Goal: Information Seeking & Learning: Learn about a topic

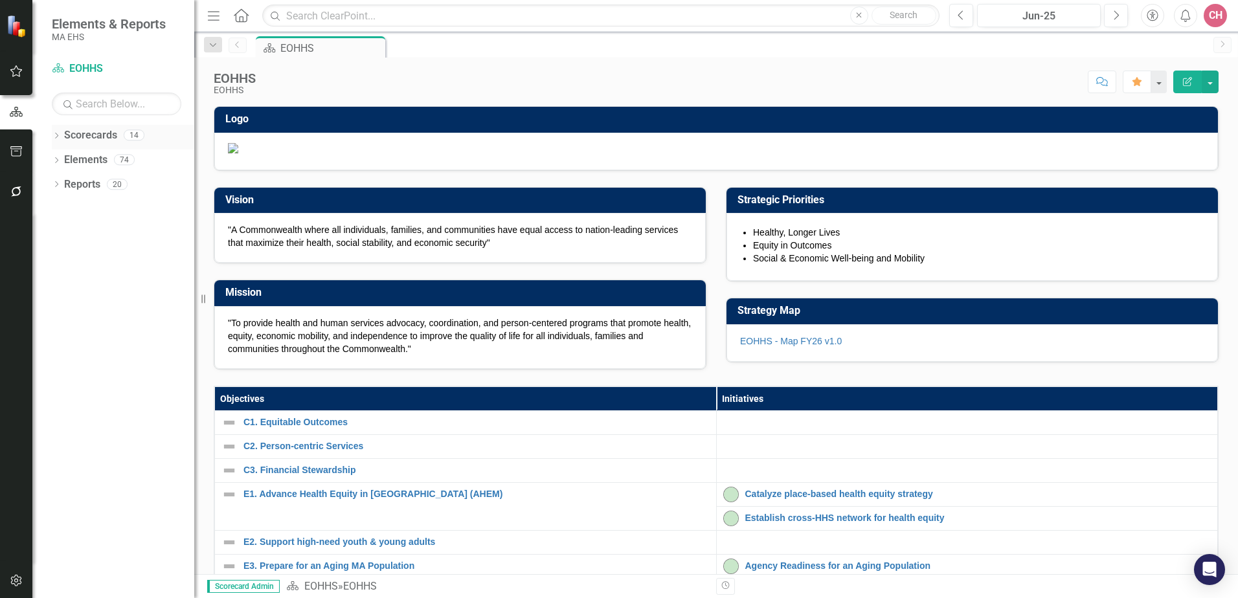
click at [101, 135] on link "Scorecards" at bounding box center [90, 135] width 53 height 15
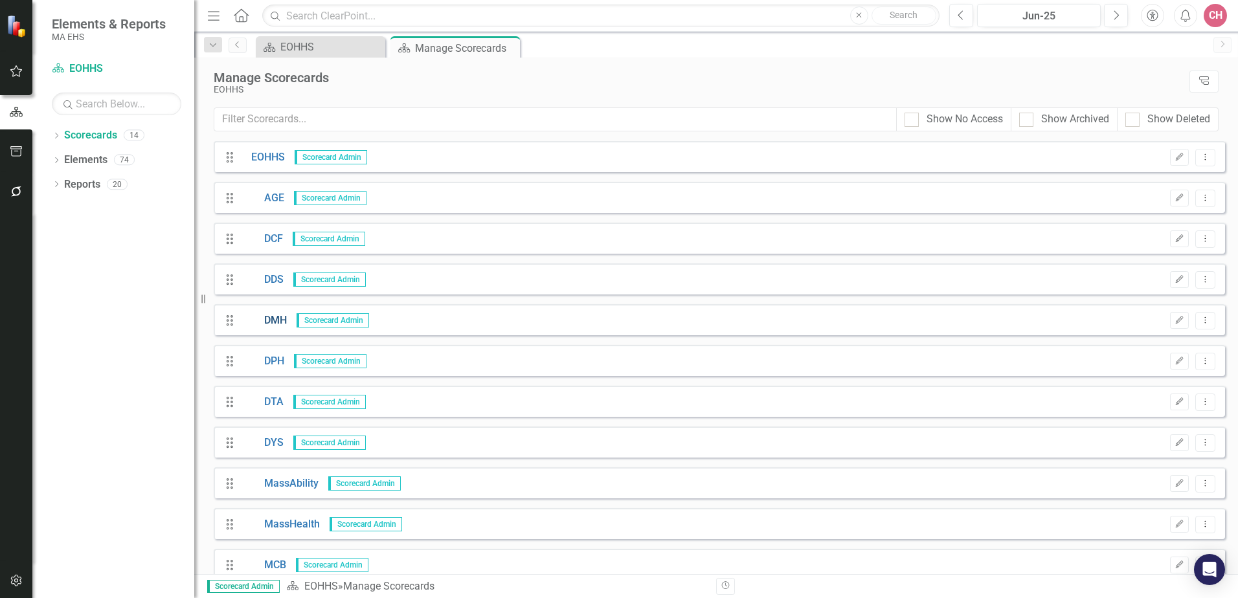
click at [279, 320] on link "DMH" at bounding box center [263, 320] width 45 height 15
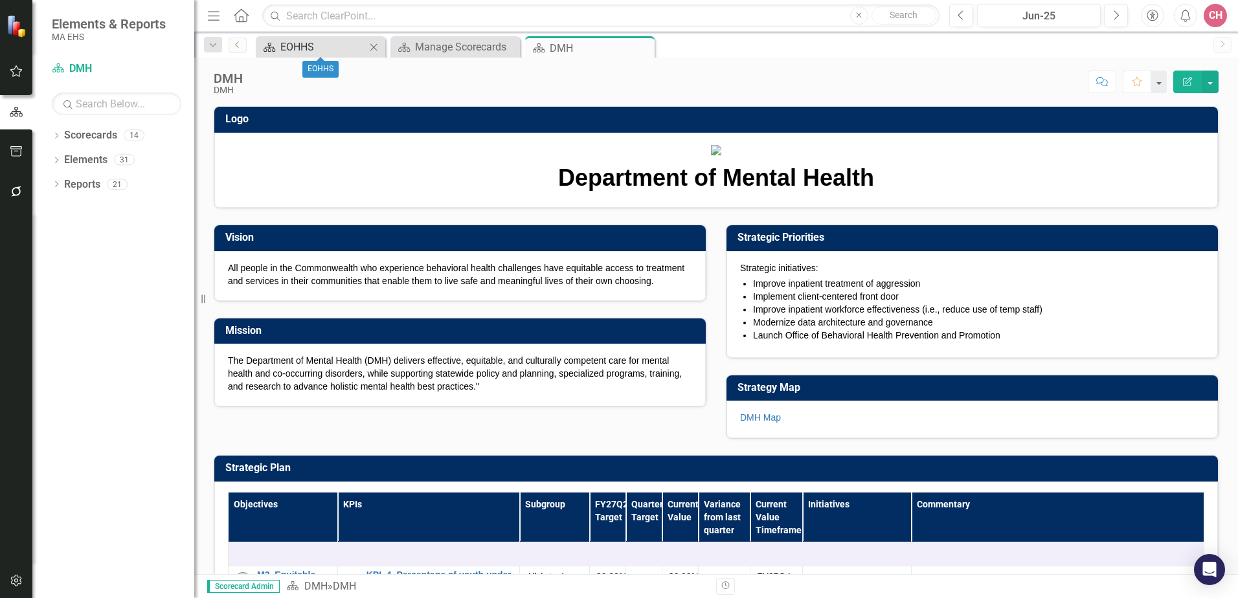
click at [344, 45] on div "EOHHS" at bounding box center [322, 47] width 85 height 16
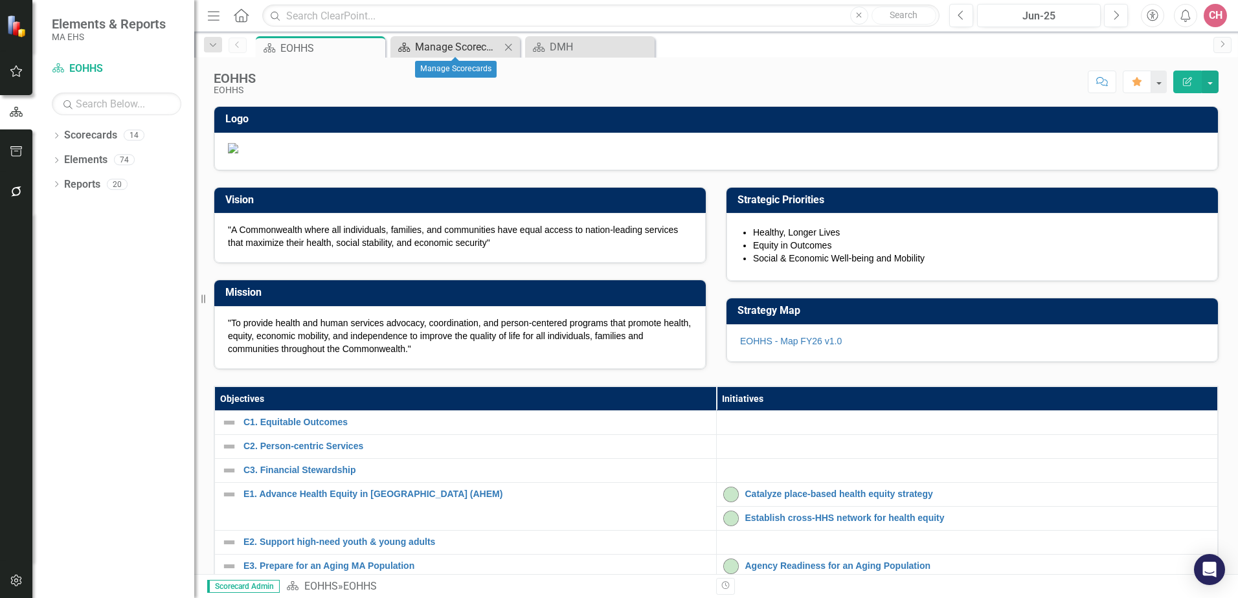
click at [441, 39] on div "Manage Scorecards" at bounding box center [457, 47] width 85 height 16
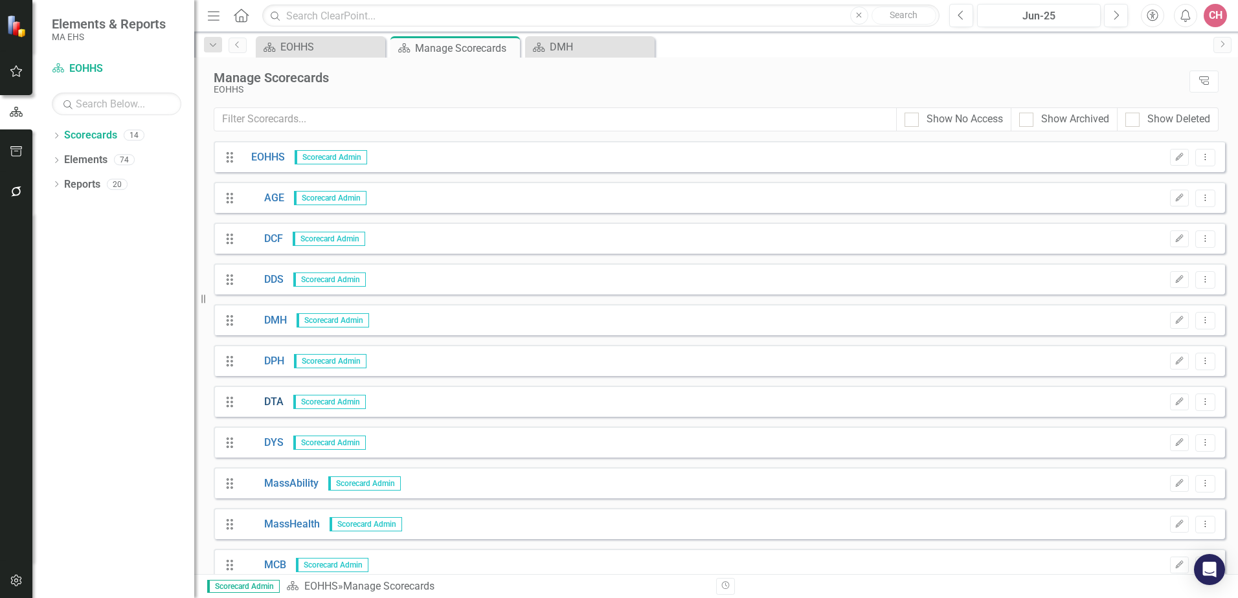
click at [280, 402] on link "DTA" at bounding box center [262, 402] width 42 height 15
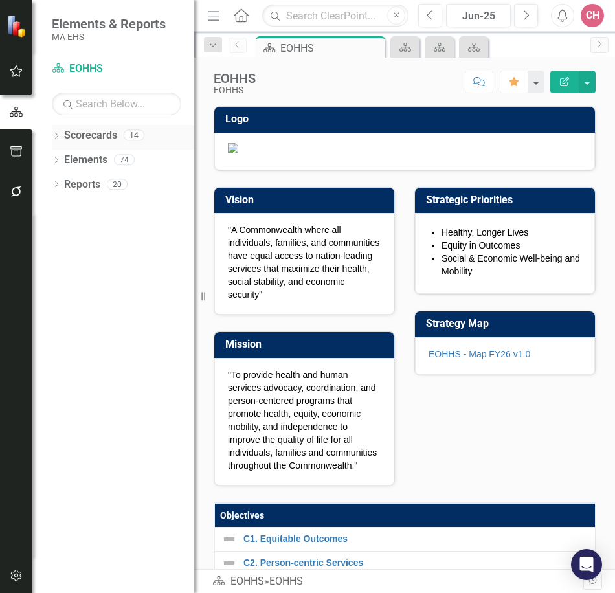
click at [96, 140] on link "Scorecards" at bounding box center [90, 135] width 53 height 15
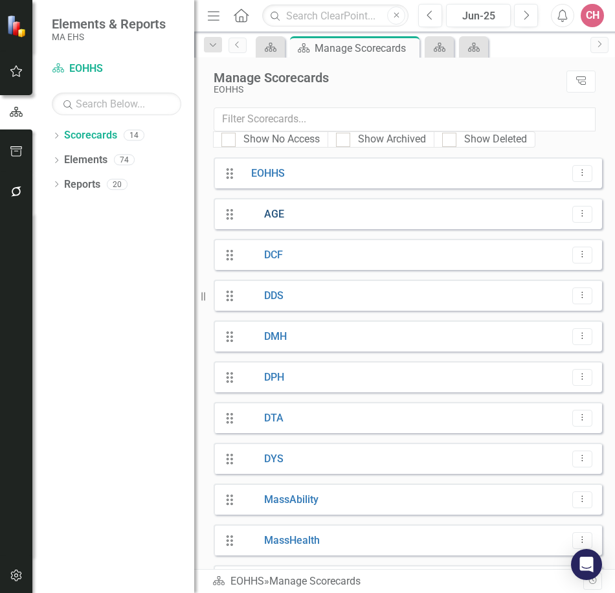
click at [270, 213] on link "AGE" at bounding box center [262, 214] width 43 height 15
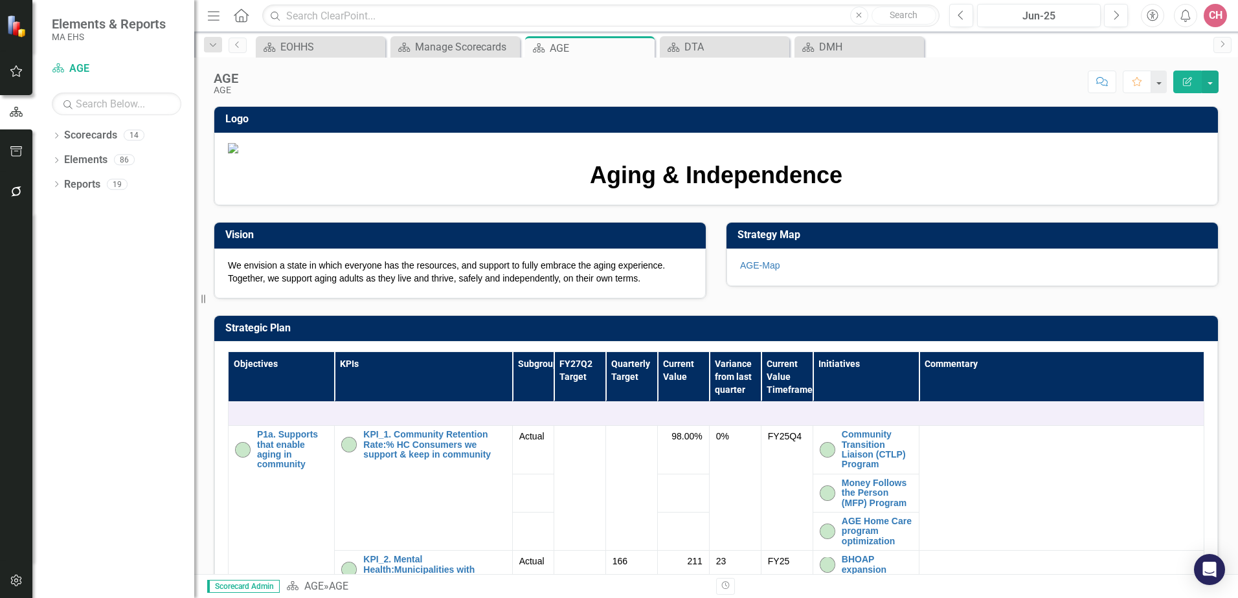
drag, startPoint x: 647, startPoint y: 416, endPoint x: 306, endPoint y: 388, distance: 341.6
click at [306, 298] on div "We envision a state in which everyone has the resources, and support to fully e…" at bounding box center [459, 274] width 491 height 50
click at [255, 285] on p "We envision a state in which everyone has the resources, and support to fully e…" at bounding box center [460, 272] width 464 height 26
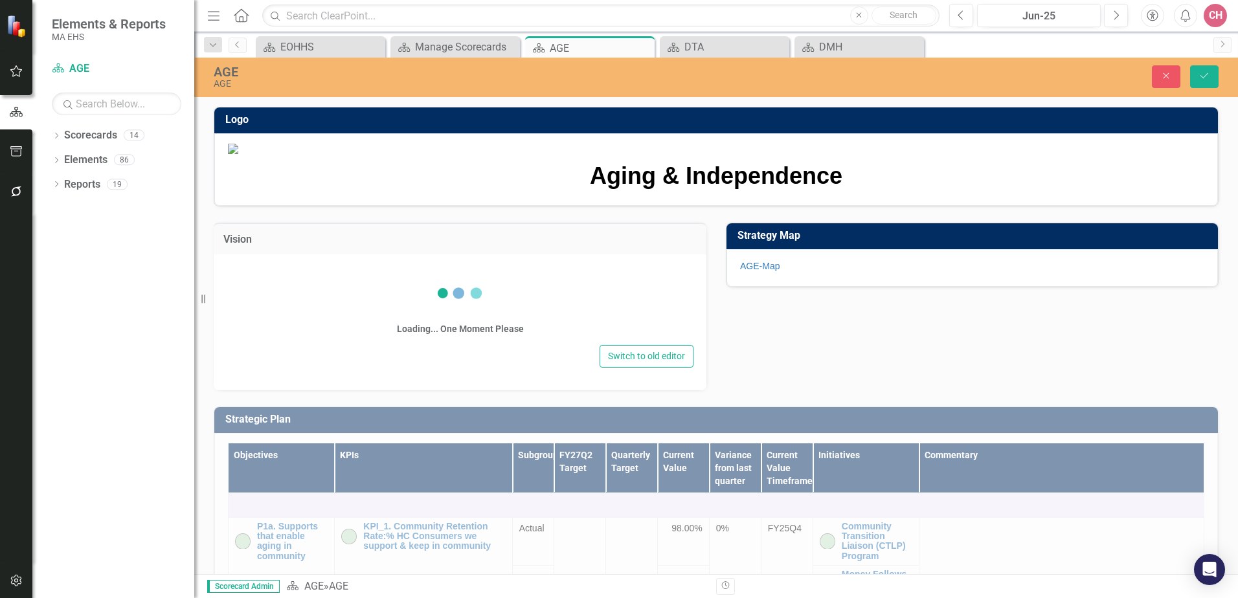
click at [255, 390] on div "Loading... One Moment Please Switch to old editor" at bounding box center [460, 322] width 493 height 136
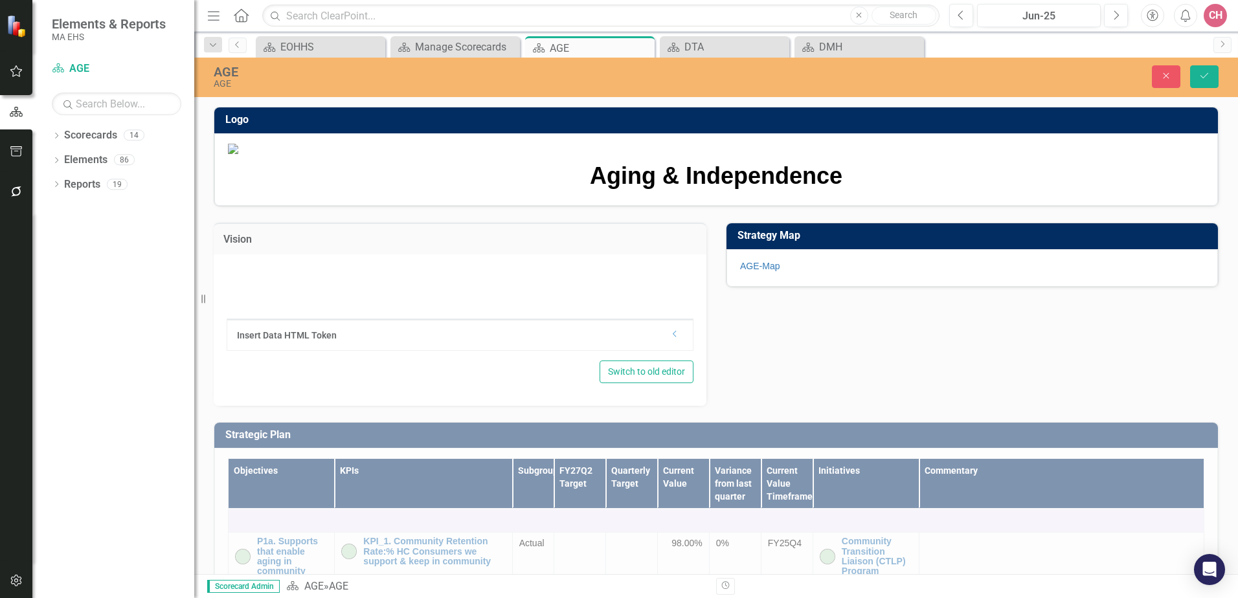
type textarea "<p>We envision a state in which everyone has the resources, and support to full…"
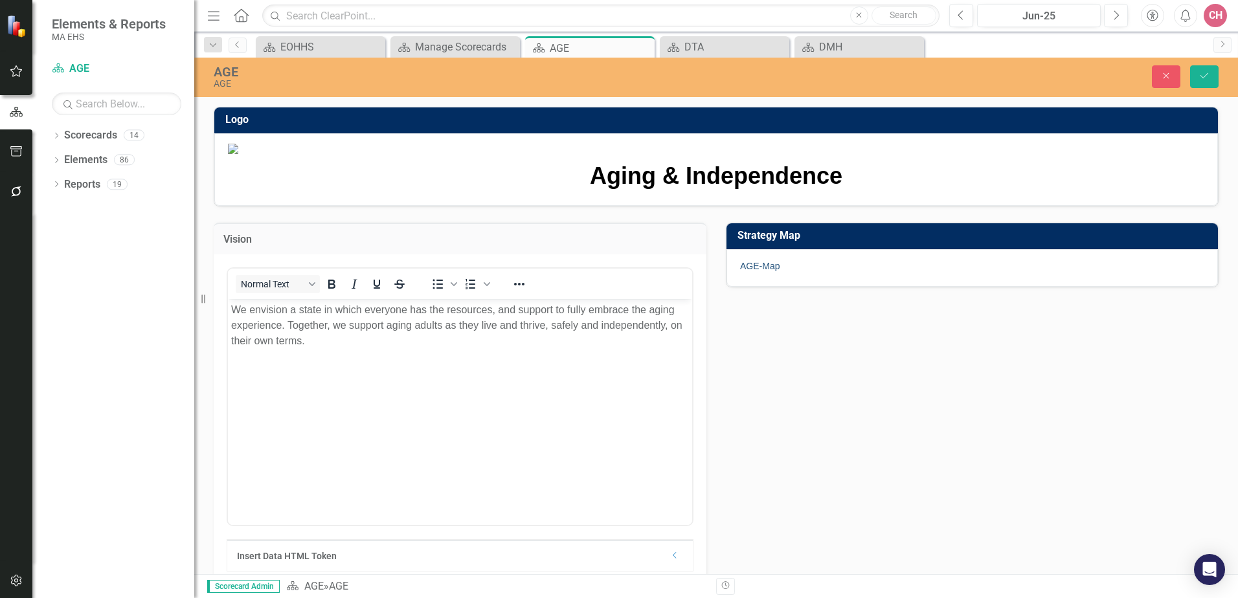
click at [751, 271] on link "AGE-Map" at bounding box center [759, 266] width 39 height 10
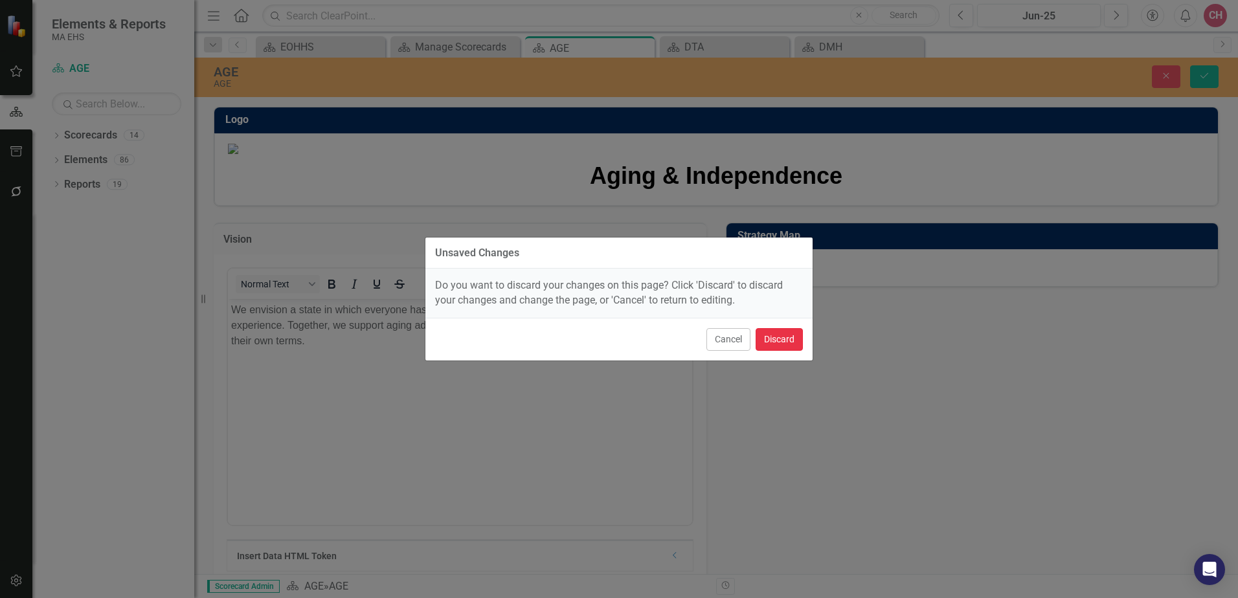
click at [789, 340] on button "Discard" at bounding box center [778, 339] width 47 height 23
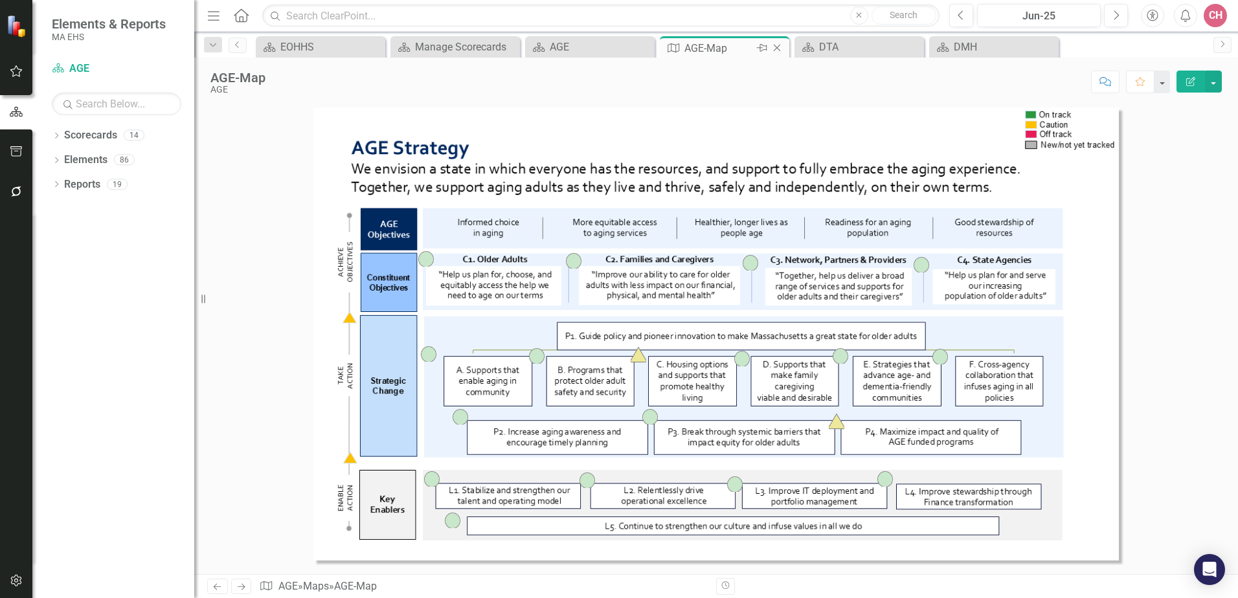
click at [778, 48] on icon "Close" at bounding box center [776, 48] width 13 height 10
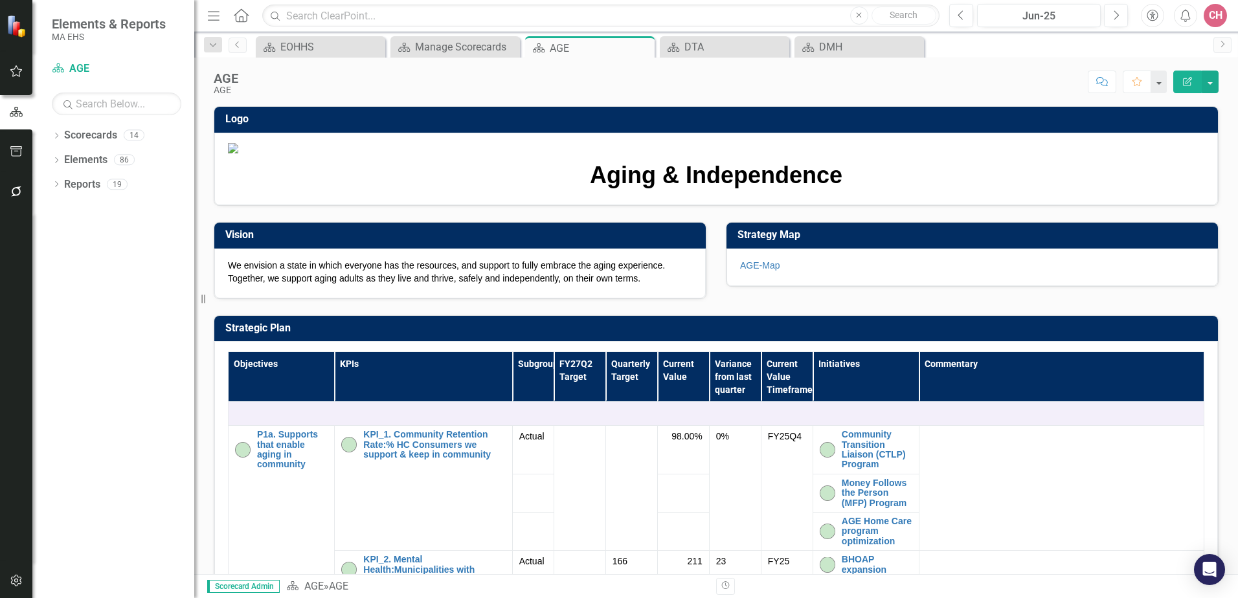
click at [325, 285] on p "We envision a state in which everyone has the resources, and support to fully e…" at bounding box center [460, 272] width 464 height 26
drag, startPoint x: 657, startPoint y: 413, endPoint x: 345, endPoint y: 406, distance: 312.1
click at [345, 285] on p "We envision a state in which everyone has the resources, and support to fully e…" at bounding box center [460, 272] width 464 height 26
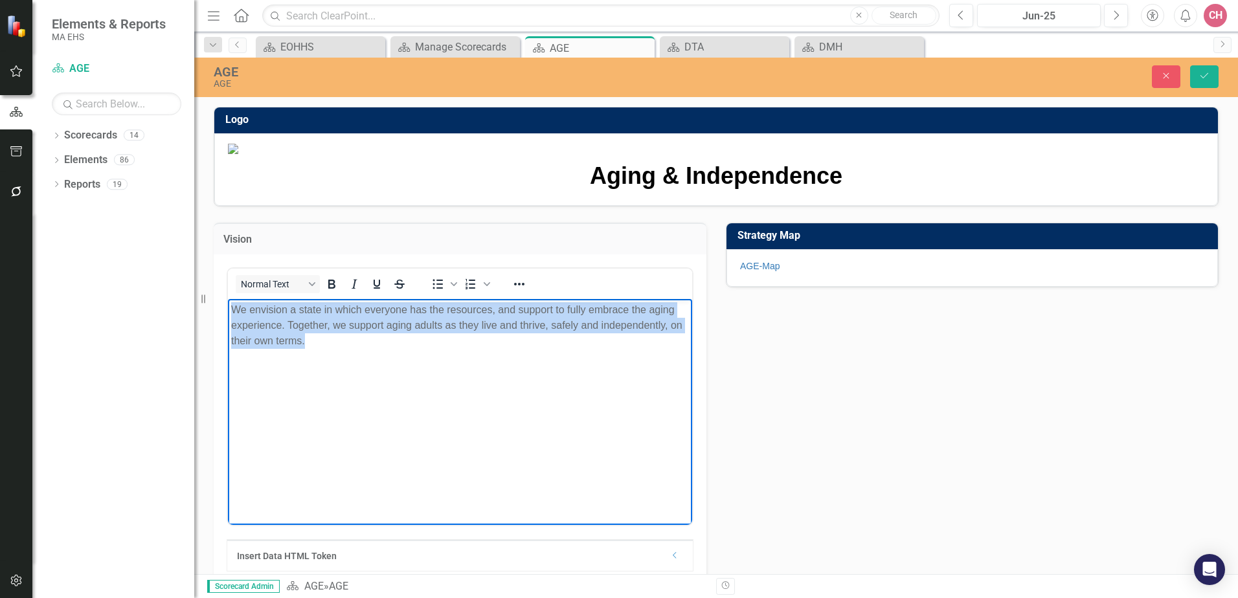
drag, startPoint x: 304, startPoint y: 340, endPoint x: 196, endPoint y: 298, distance: 116.2
click at [228, 299] on html "We envision a state in which everyone has the resources, and support to fully e…" at bounding box center [460, 396] width 464 height 194
click at [196, 433] on div "Resize" at bounding box center [199, 299] width 10 height 598
copy p "We envision a state in which everyone has the resources, and support to fully e…"
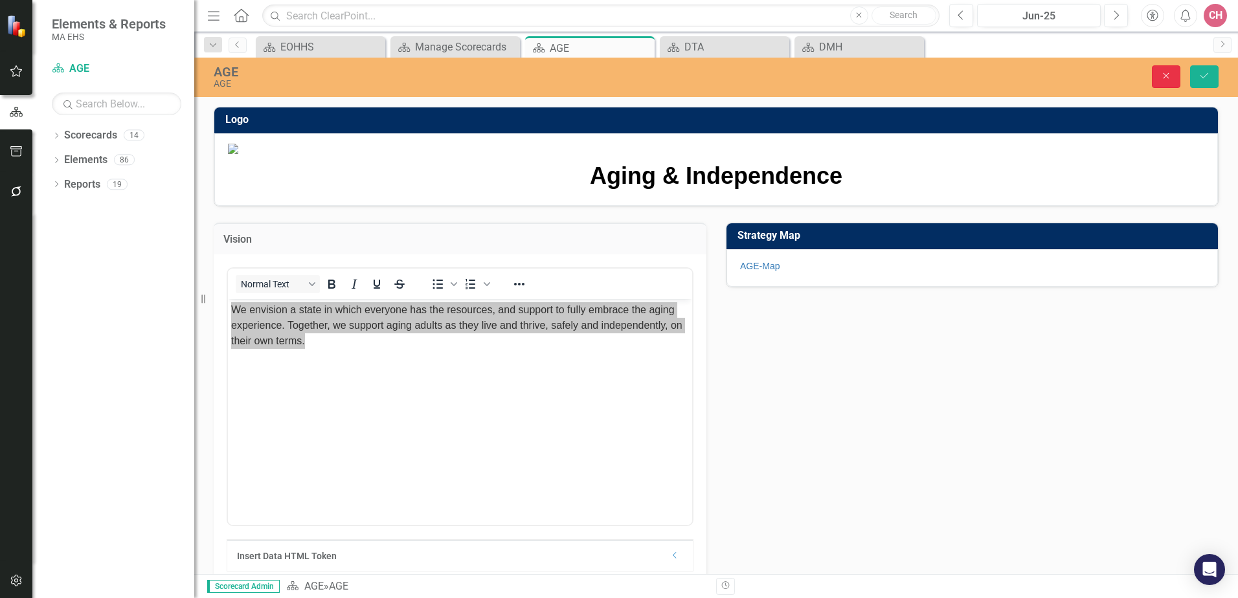
click at [1168, 74] on icon "button" at bounding box center [1166, 76] width 6 height 6
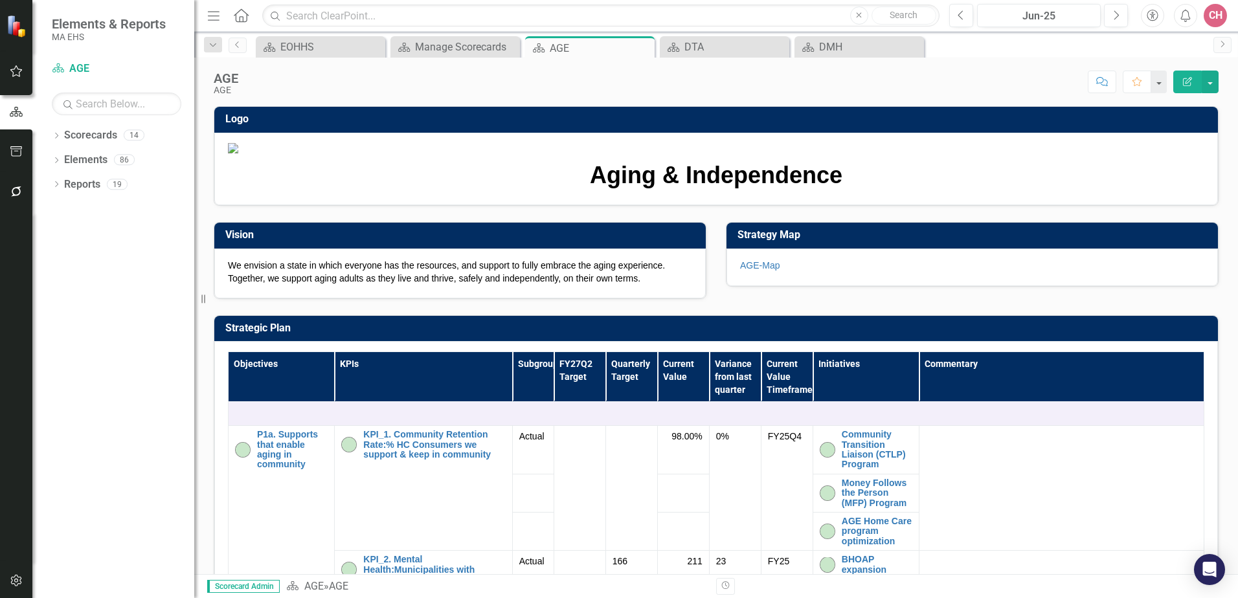
drag, startPoint x: 1168, startPoint y: 74, endPoint x: 813, endPoint y: 324, distance: 434.2
click at [813, 324] on div "AGE AGE Score: N/A Jun-25 Completed Comment Favorite Edit Report Logo Aging & I…" at bounding box center [715, 316] width 1043 height 517
click at [107, 130] on link "Scorecards" at bounding box center [90, 135] width 53 height 15
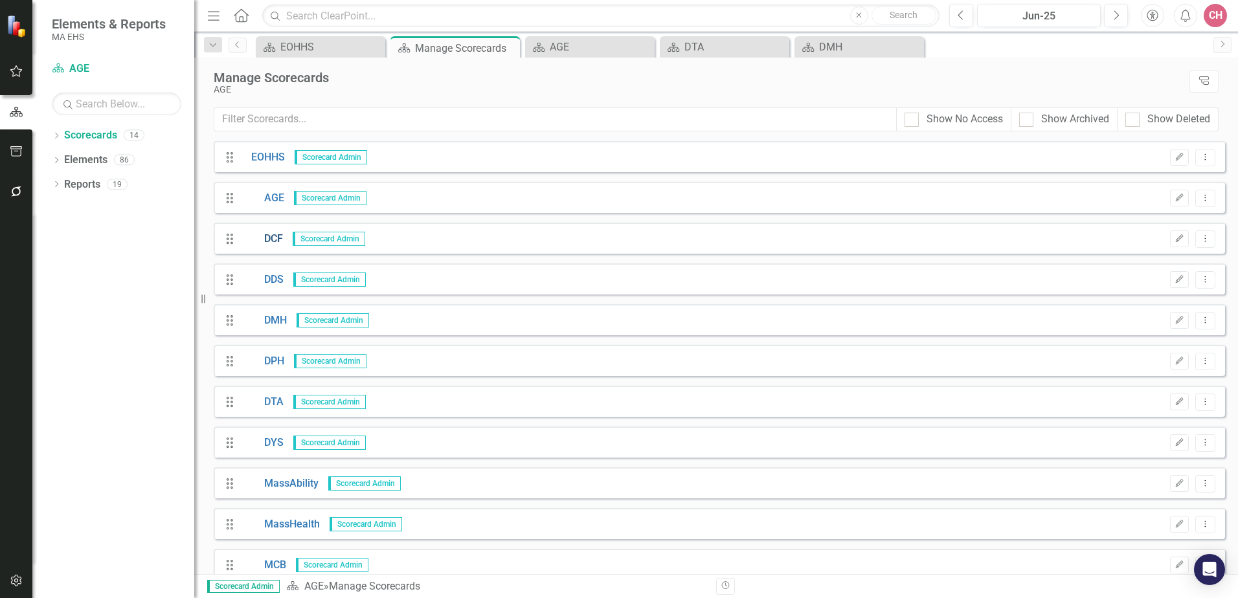
click at [277, 236] on link "DCF" at bounding box center [261, 239] width 41 height 15
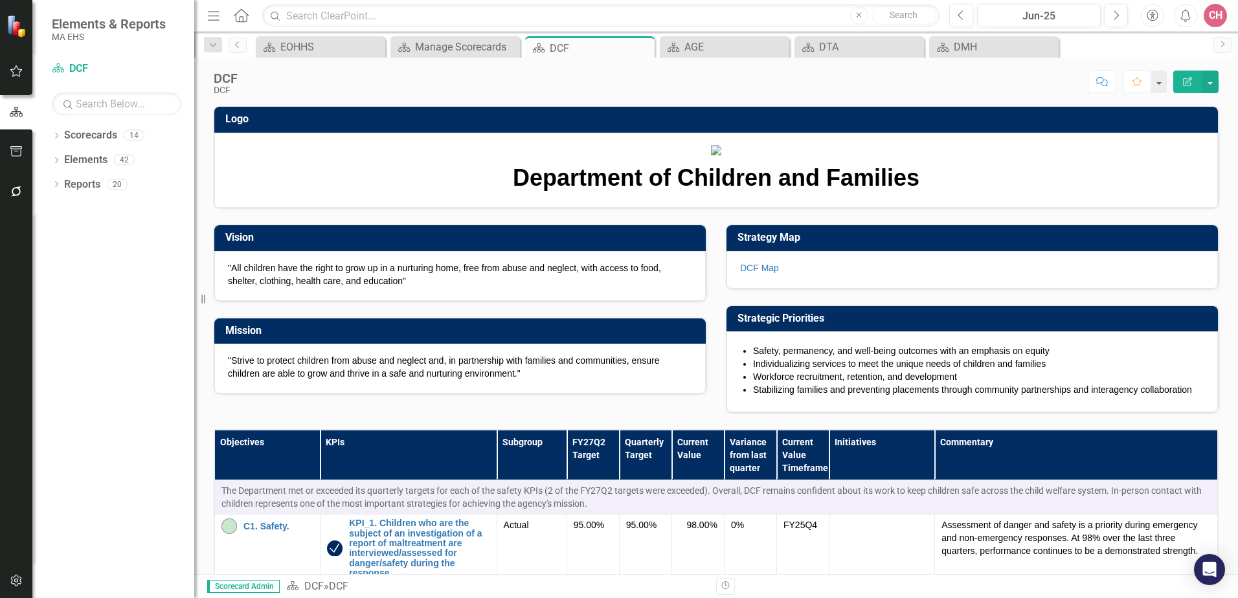
click at [461, 380] on p ""Strive to protect children from abuse and neglect and, in partnership with fam…" at bounding box center [460, 367] width 464 height 26
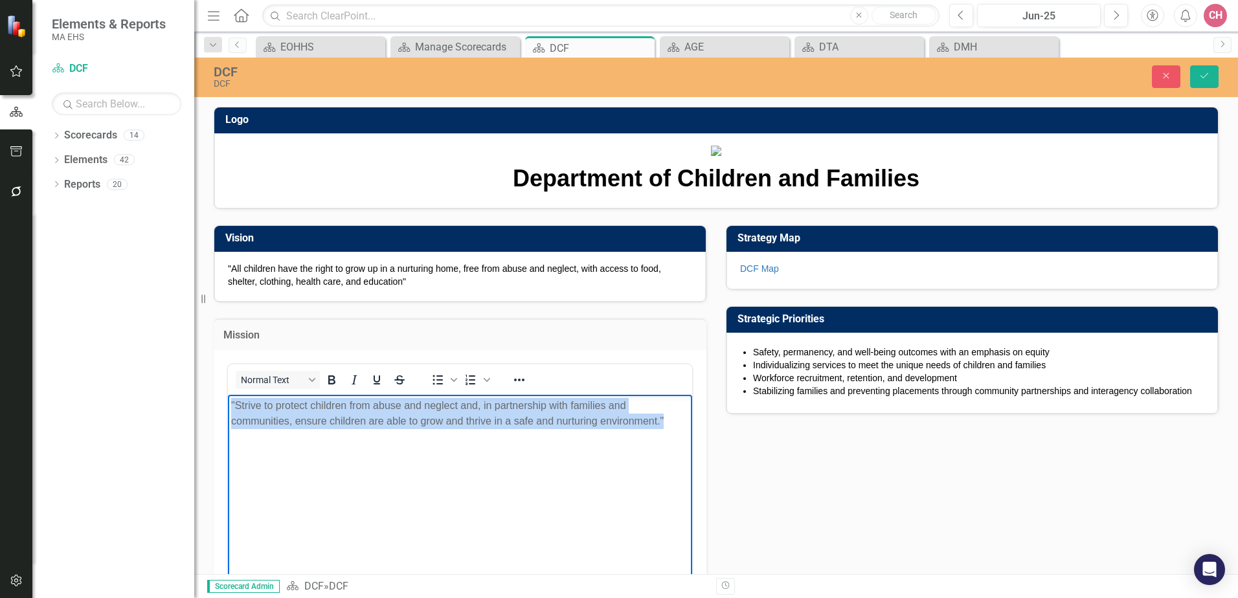
drag, startPoint x: 669, startPoint y: 419, endPoint x: 193, endPoint y: 364, distance: 478.9
click at [228, 394] on html ""Strive to protect children from abuse and neglect and, in partnership with fam…" at bounding box center [460, 491] width 464 height 194
copy p ""Strive to protect children from abuse and neglect and, in partnership with fam…"
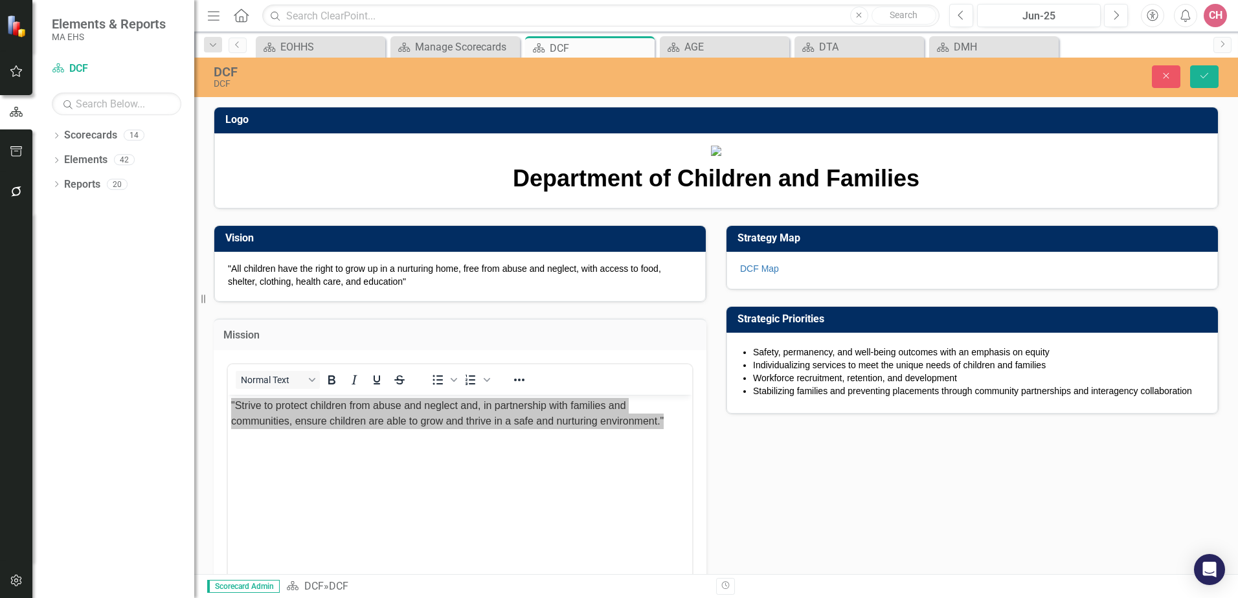
click at [721, 156] on img at bounding box center [716, 151] width 10 height 10
click at [1172, 72] on button "Close" at bounding box center [1166, 76] width 28 height 23
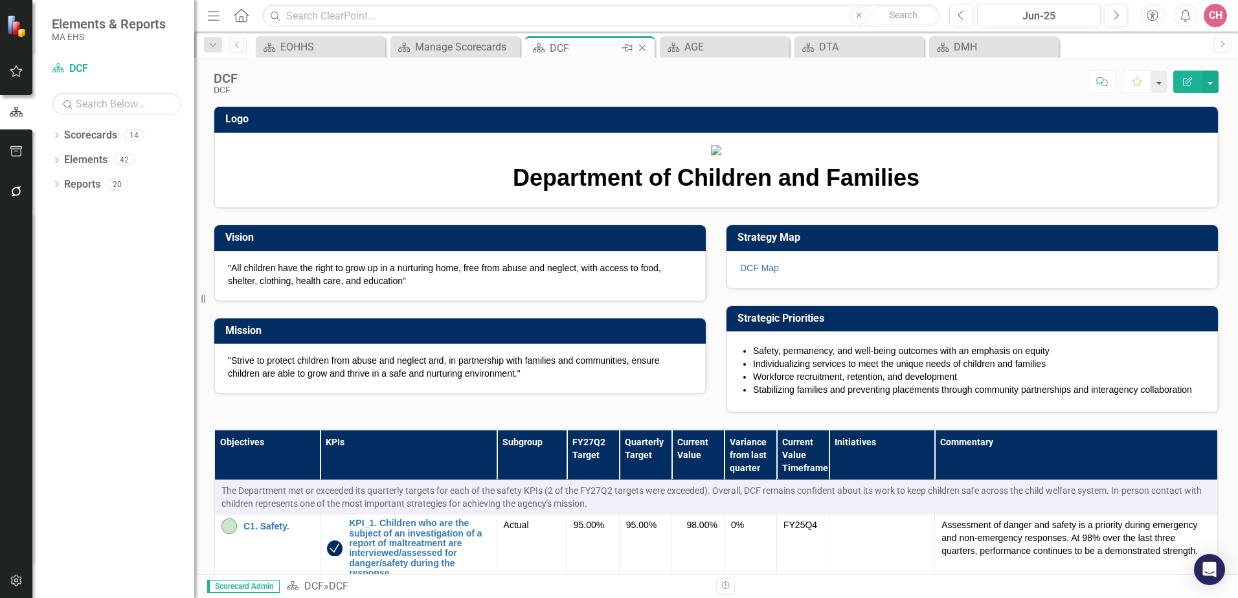
click at [643, 47] on icon "Close" at bounding box center [642, 48] width 13 height 10
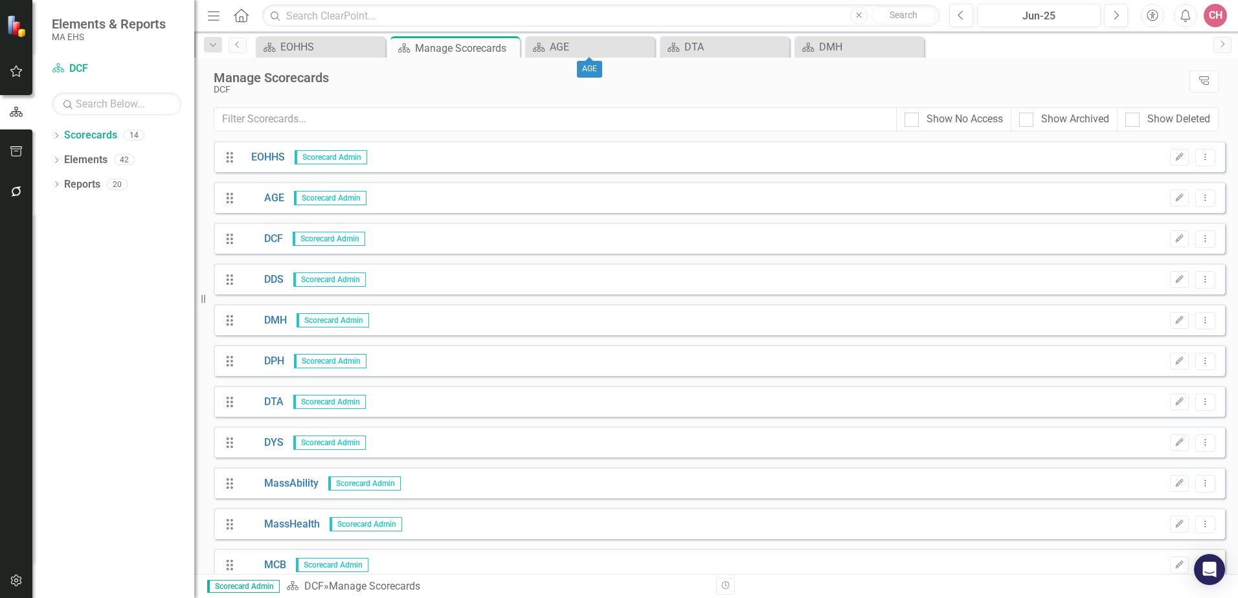
click at [0, 0] on icon at bounding box center [0, 0] width 0 height 0
click at [118, 474] on div "Dropdown Scorecards 14 Dropdown EOHHS AGE DCF DDS DMH DPH DTA DYS MassAbility M…" at bounding box center [113, 361] width 162 height 473
click at [268, 279] on link "DDS" at bounding box center [262, 280] width 42 height 15
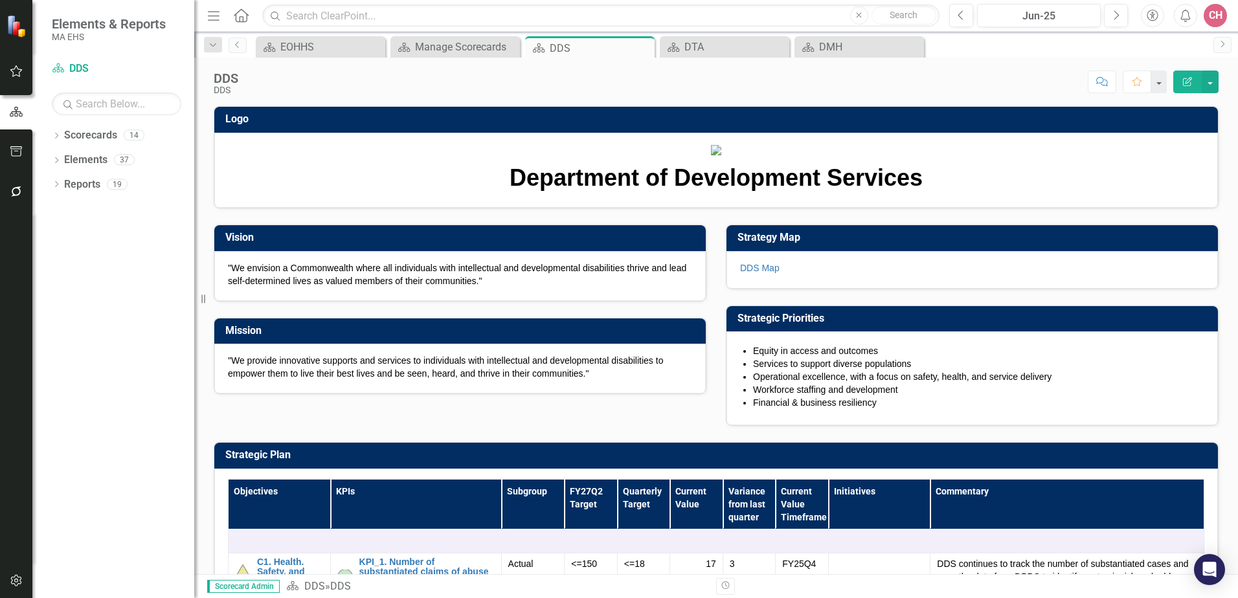
click at [413, 380] on p ""We provide innovative supports and services to individuals with intellectual a…" at bounding box center [460, 367] width 464 height 26
drag, startPoint x: 606, startPoint y: 510, endPoint x: 293, endPoint y: 487, distance: 314.1
click at [293, 380] on p ""We provide innovative supports and services to individuals with intellectual a…" at bounding box center [460, 367] width 464 height 26
click at [599, 380] on p ""We provide innovative supports and services to individuals with intellectual a…" at bounding box center [460, 367] width 464 height 26
drag, startPoint x: 599, startPoint y: 506, endPoint x: 581, endPoint y: 493, distance: 22.8
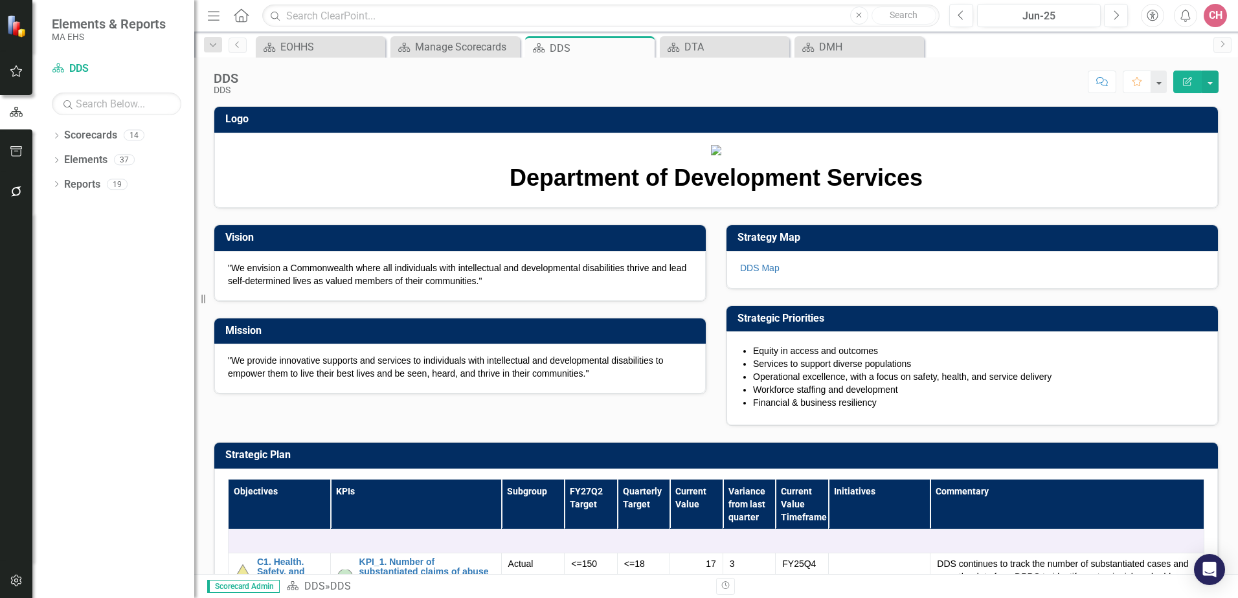
click at [581, 380] on p ""We provide innovative supports and services to individuals with intellectual a…" at bounding box center [460, 367] width 464 height 26
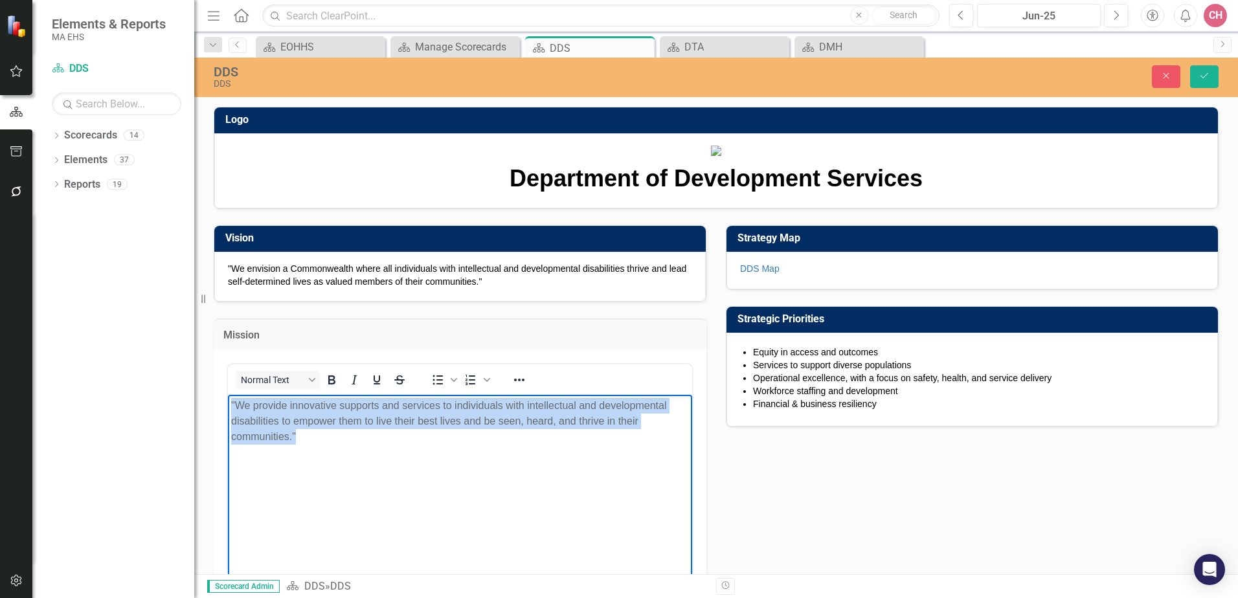
drag, startPoint x: 312, startPoint y: 429, endPoint x: 425, endPoint y: 909, distance: 492.8
click at [228, 394] on html ""We provide innovative supports and services to individuals with intellectual a…" at bounding box center [460, 491] width 464 height 194
copy p ""We provide innovative supports and services to individuals with intellectual a…"
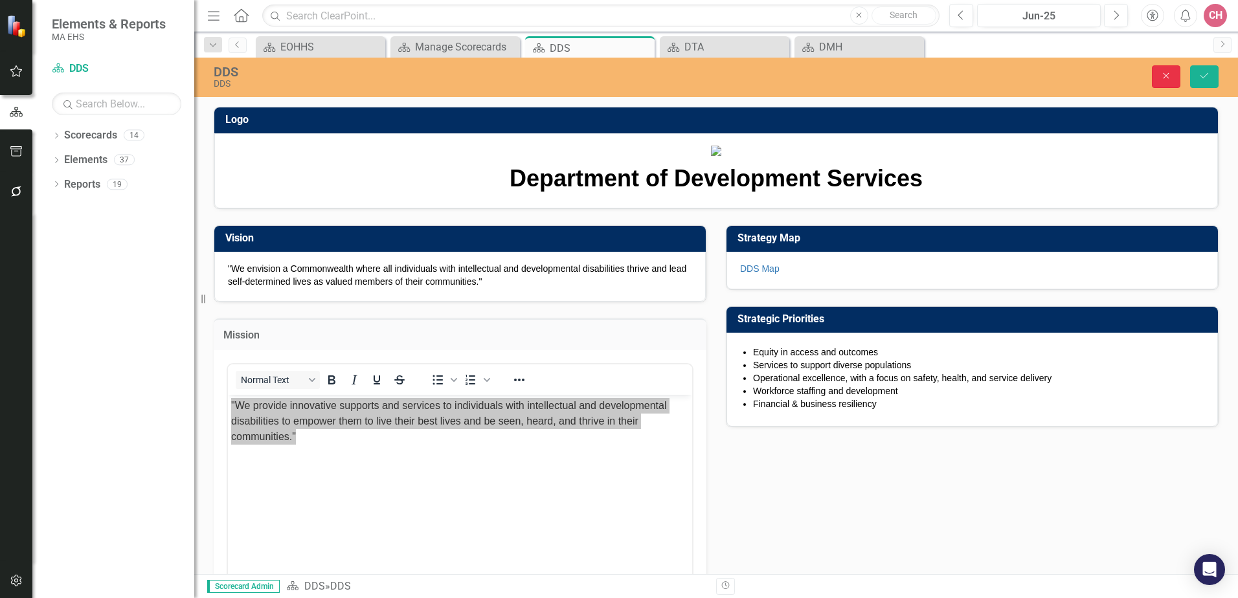
click at [1170, 74] on icon "Close" at bounding box center [1166, 75] width 12 height 9
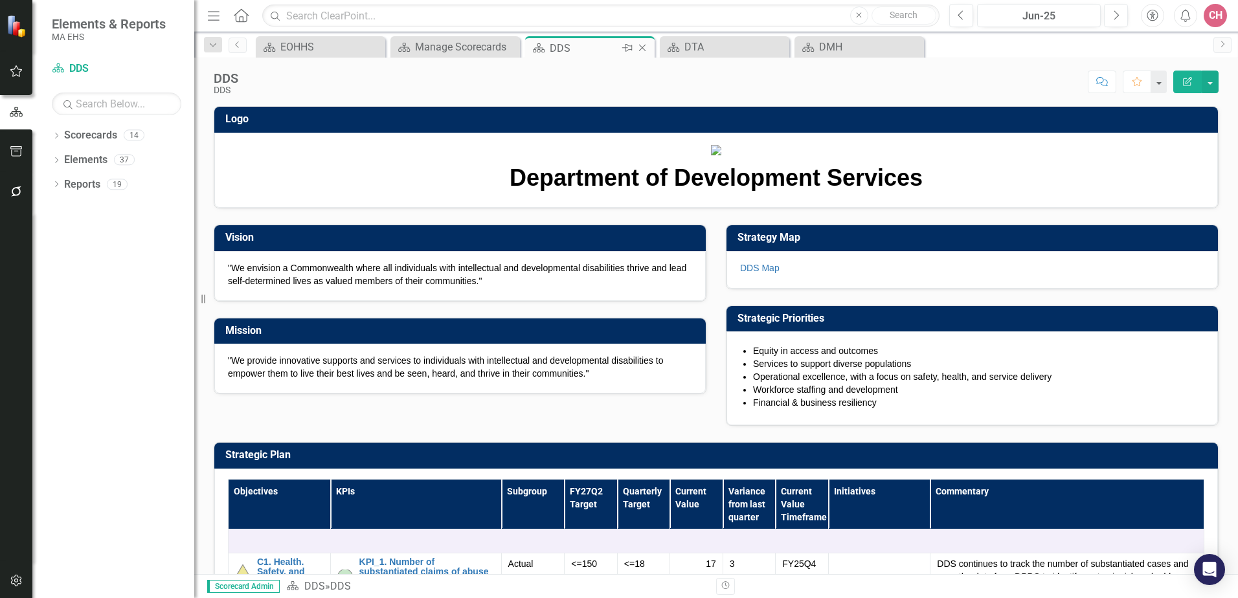
click at [645, 47] on icon "Close" at bounding box center [642, 48] width 13 height 10
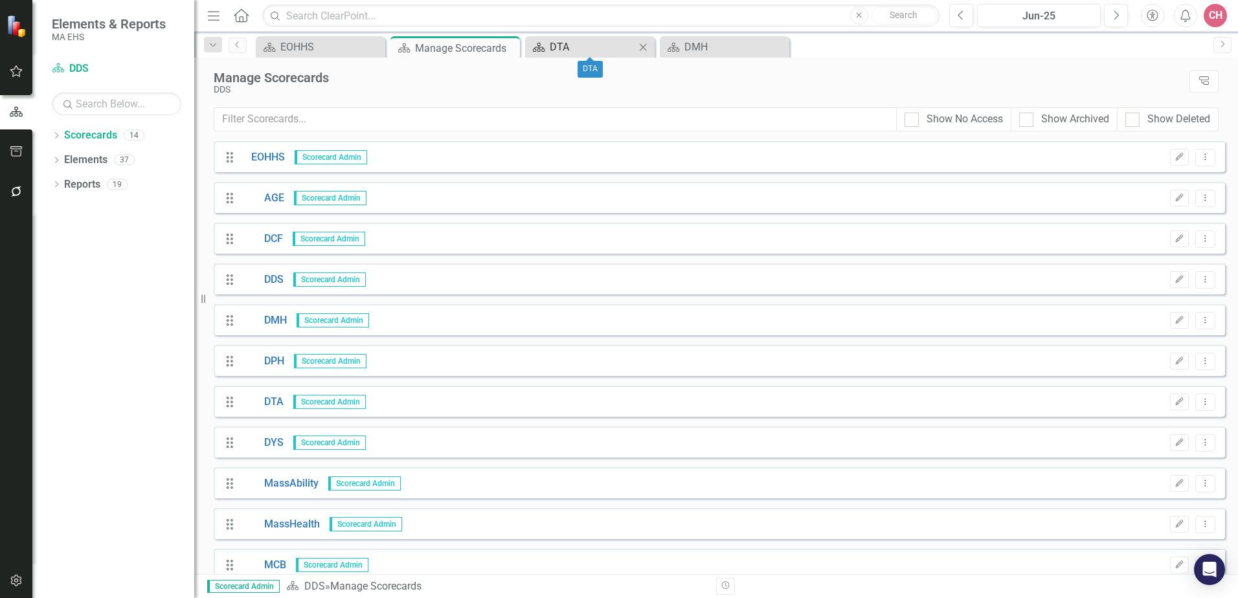
click at [596, 49] on div "DTA" at bounding box center [592, 47] width 85 height 16
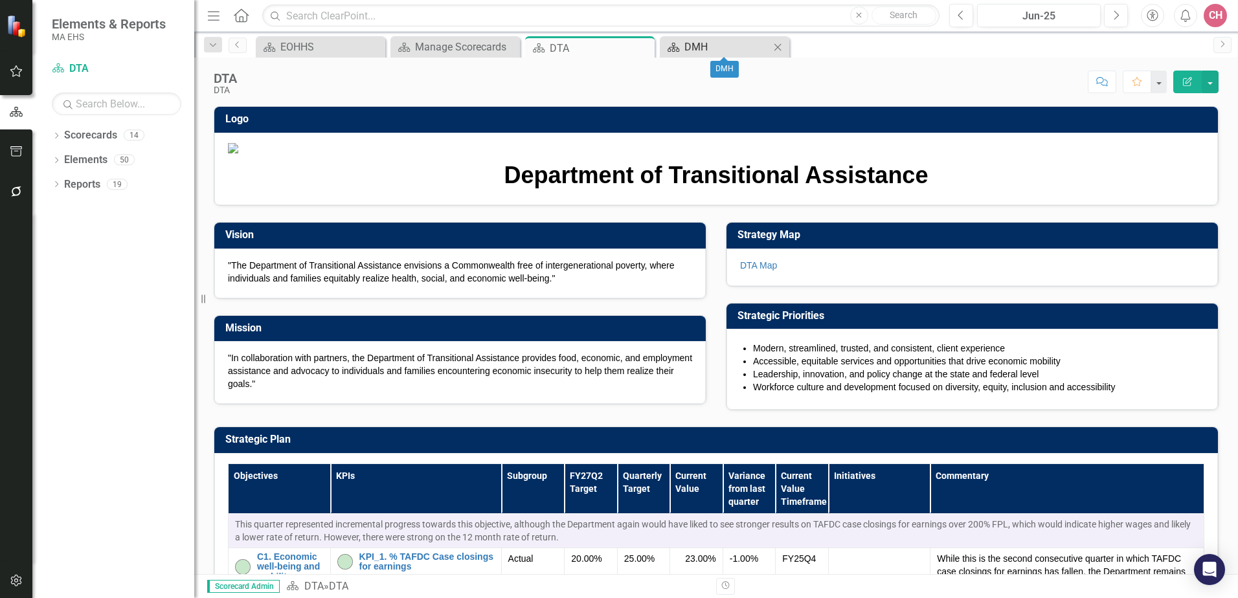
click at [714, 51] on div "DMH" at bounding box center [726, 47] width 85 height 16
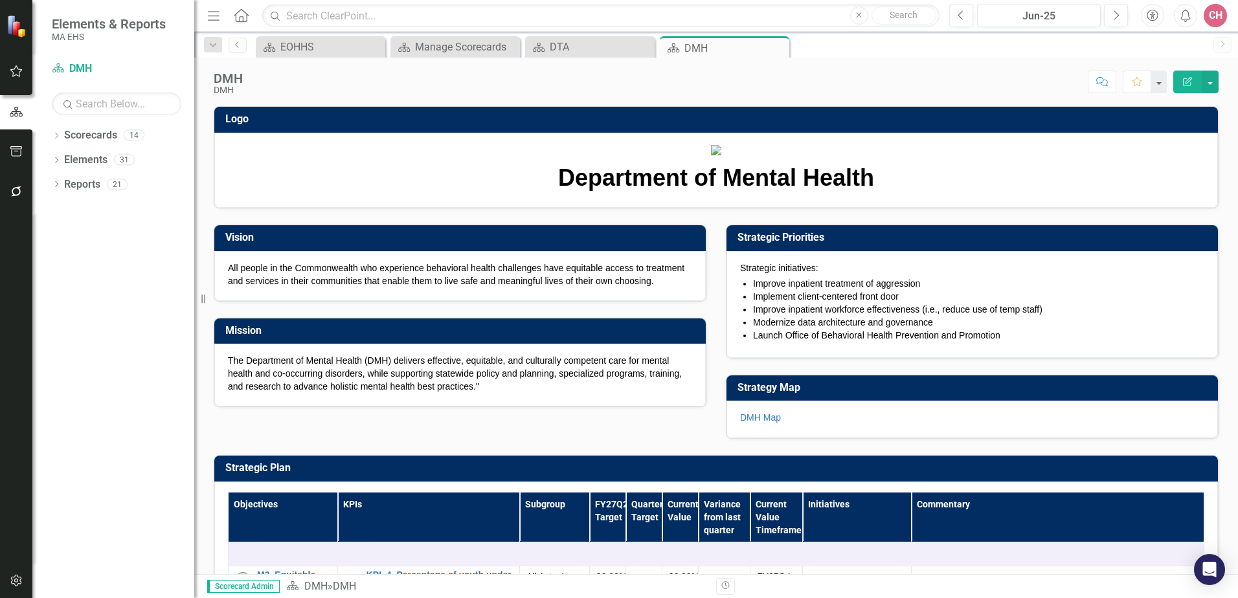
drag, startPoint x: 483, startPoint y: 519, endPoint x: 234, endPoint y: 496, distance: 249.6
click at [234, 393] on p "The Department of Mental Health (DMH) delivers effective, equitable, and cultur…" at bounding box center [460, 373] width 464 height 39
click at [245, 393] on p "The Department of Mental Health (DMH) delivers effective, equitable, and cultur…" at bounding box center [460, 373] width 464 height 39
click at [372, 393] on p "The Department of Mental Health (DMH) delivers effective, equitable, and cultur…" at bounding box center [460, 373] width 464 height 39
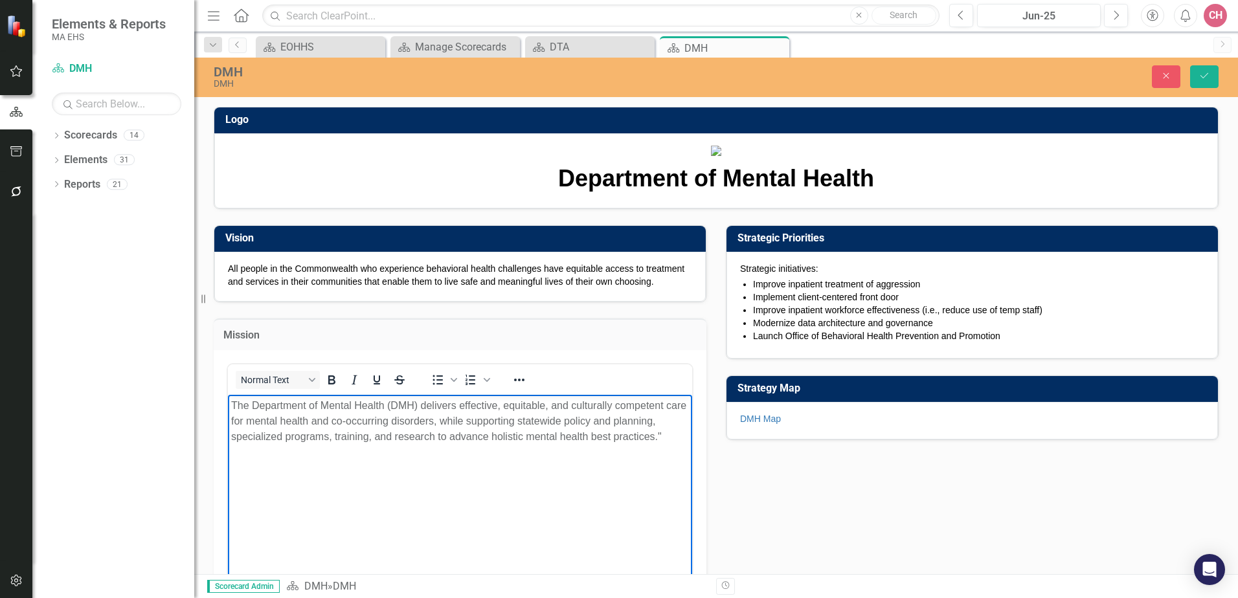
click at [517, 422] on p "The Department of Mental Health (DMH) delivers effective, equitable, and cultur…" at bounding box center [460, 420] width 458 height 47
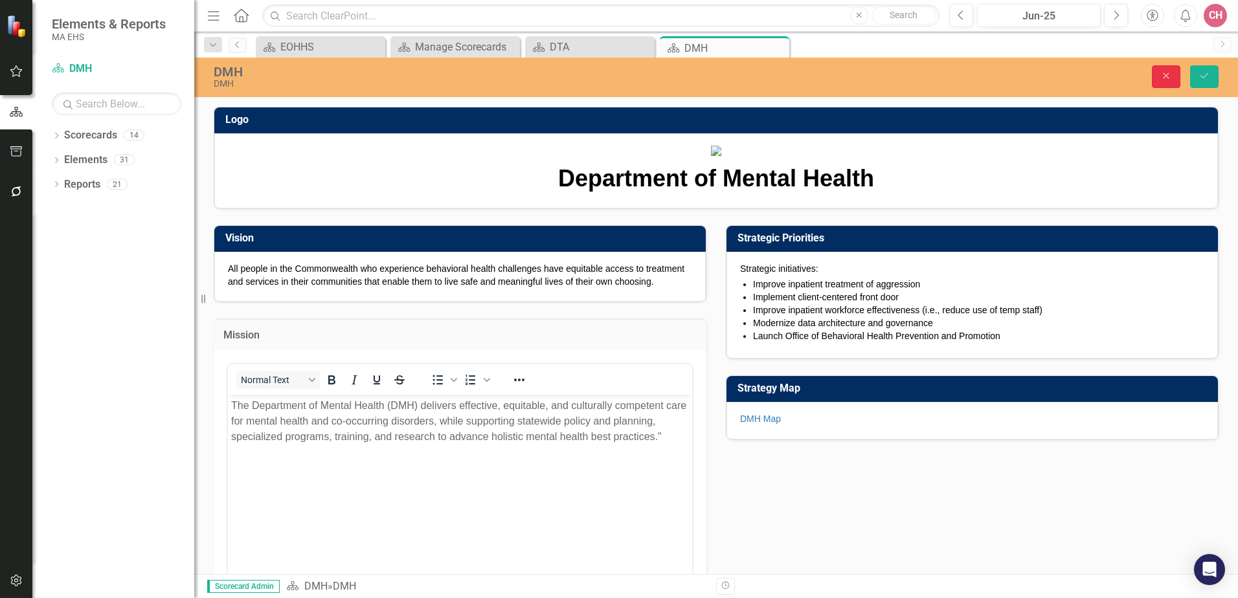
click at [1172, 74] on button "Close" at bounding box center [1166, 76] width 28 height 23
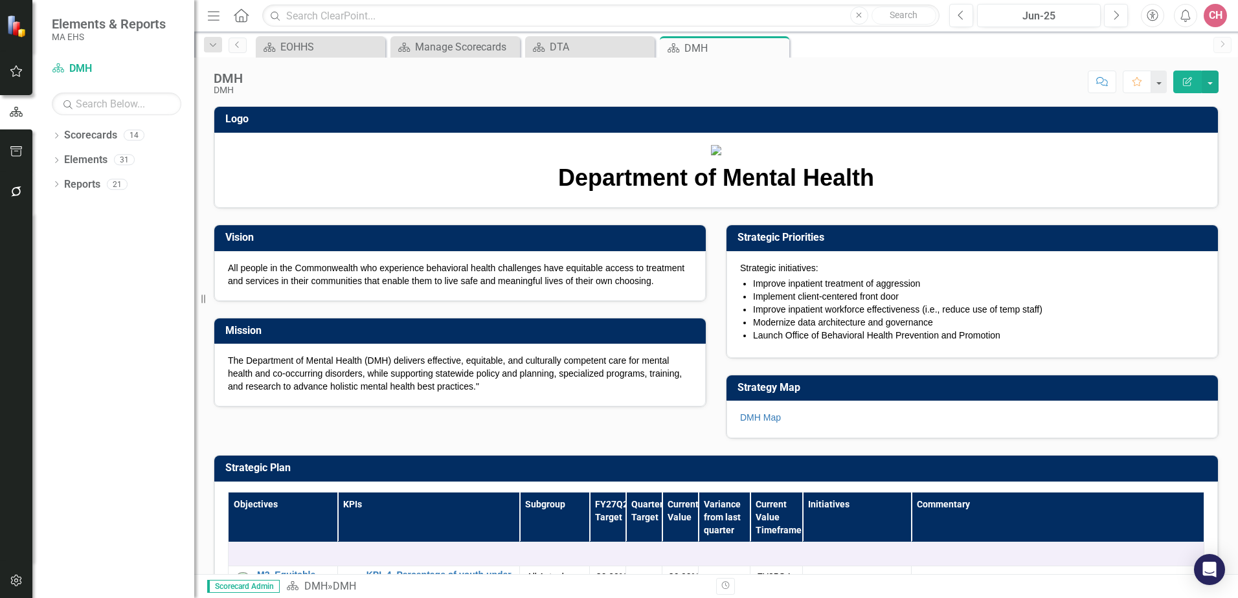
click at [933, 84] on div "Score: N/A Jun-25 Completed Comment Favorite Edit Report" at bounding box center [733, 82] width 969 height 22
click at [779, 45] on icon at bounding box center [777, 48] width 7 height 7
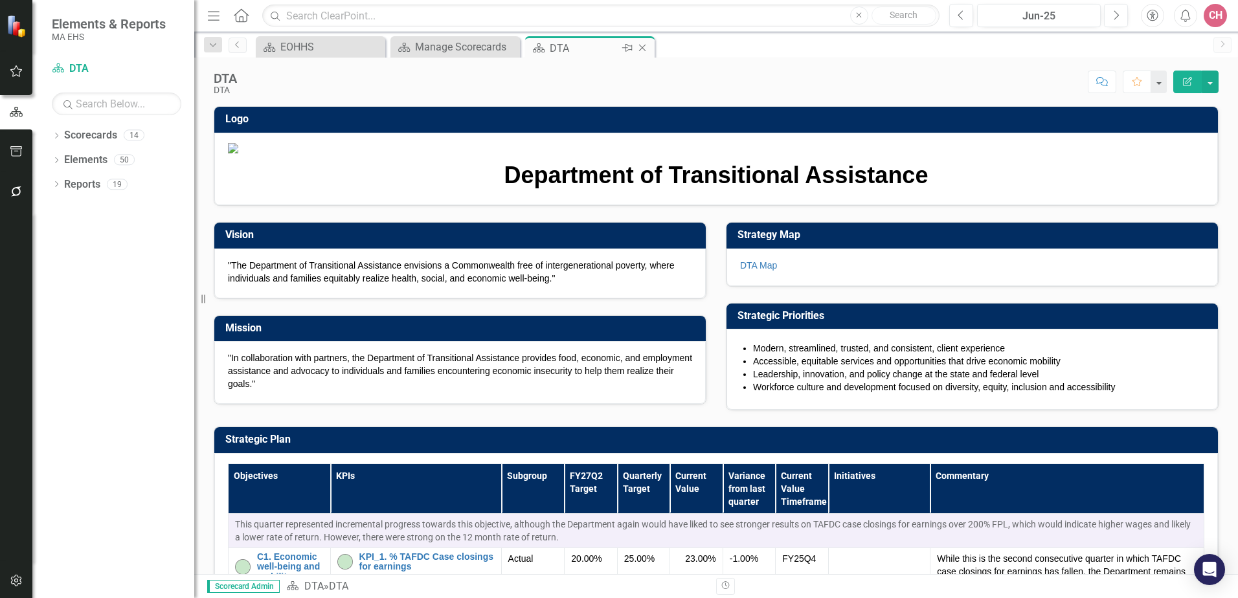
click at [645, 50] on icon "Close" at bounding box center [642, 48] width 13 height 10
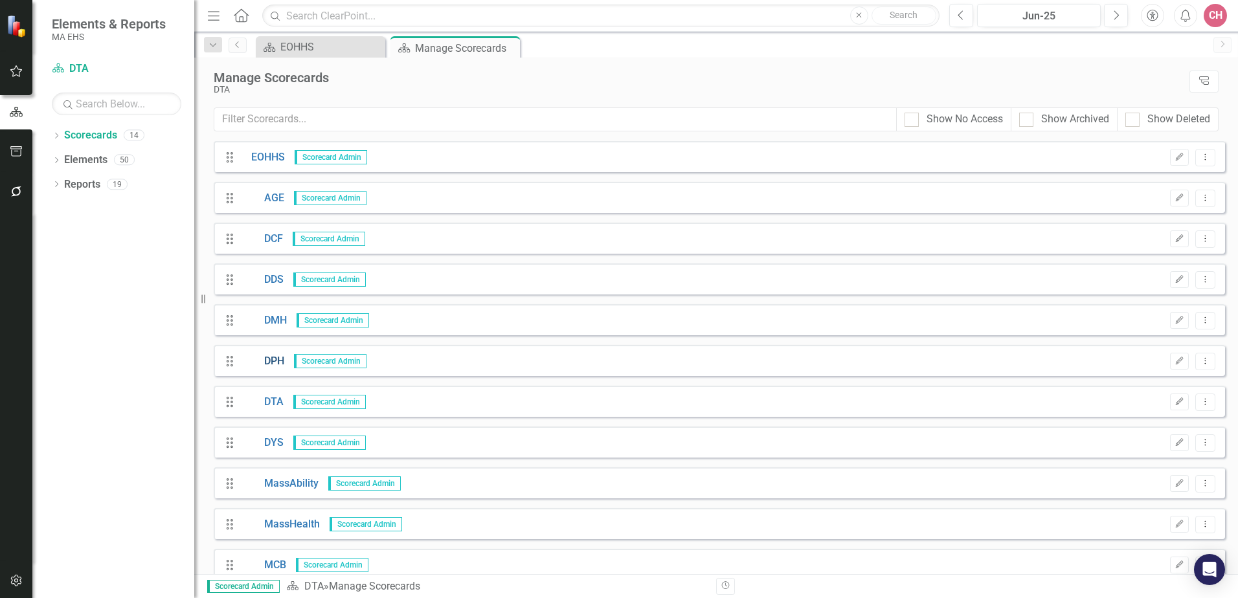
click at [276, 361] on link "DPH" at bounding box center [262, 361] width 43 height 15
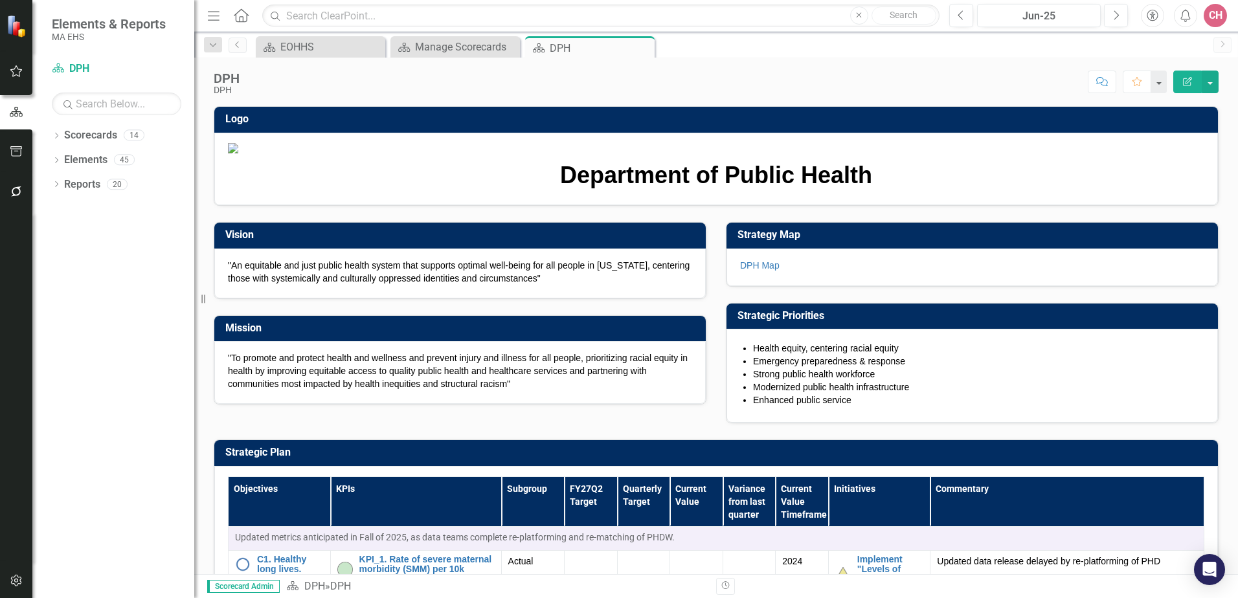
click at [449, 390] on p ""To promote and protect health and wellness and prevent injury and illness for …" at bounding box center [460, 370] width 464 height 39
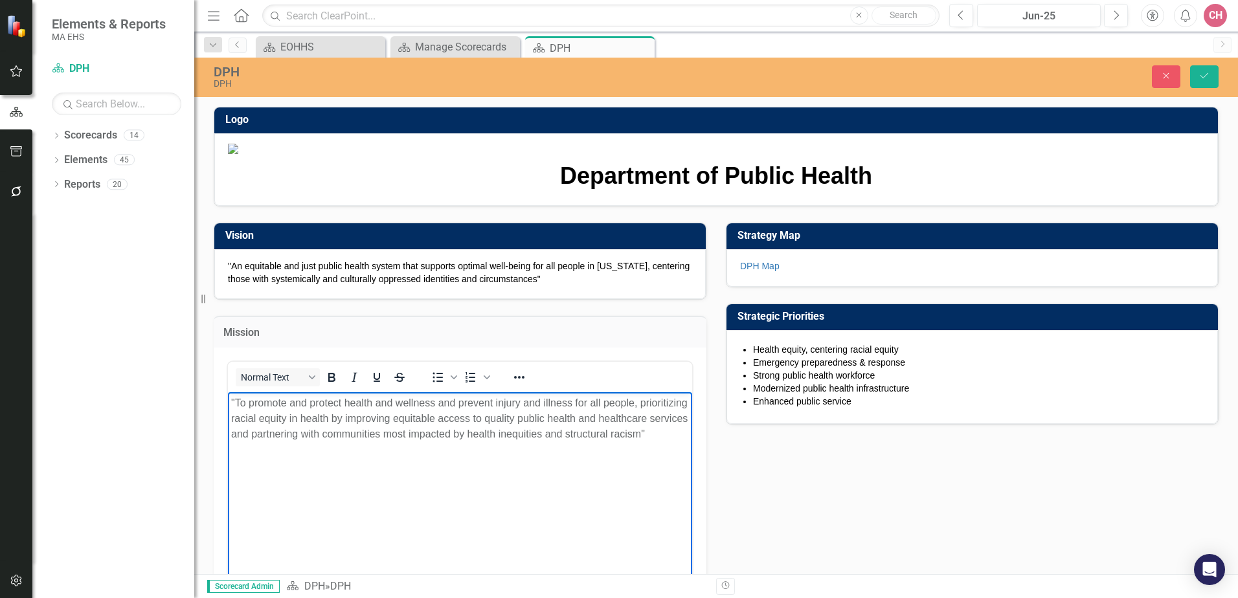
click at [427, 418] on p ""To promote and protect health and wellness and prevent injury and illness for …" at bounding box center [460, 418] width 458 height 47
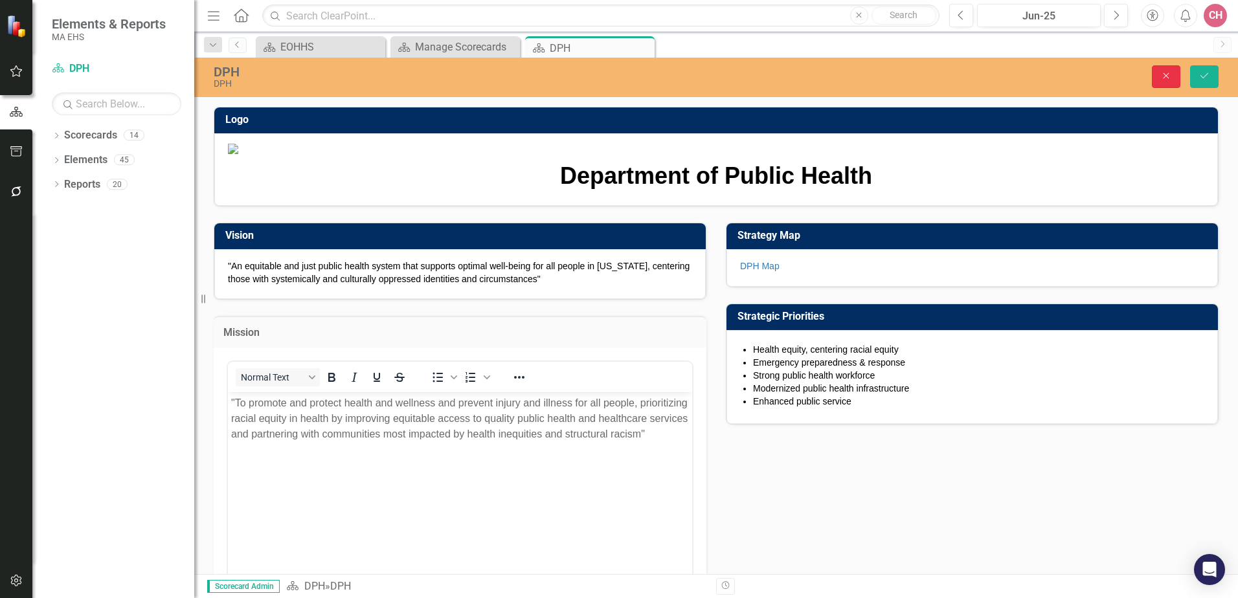
click at [1169, 76] on icon "Close" at bounding box center [1166, 75] width 12 height 9
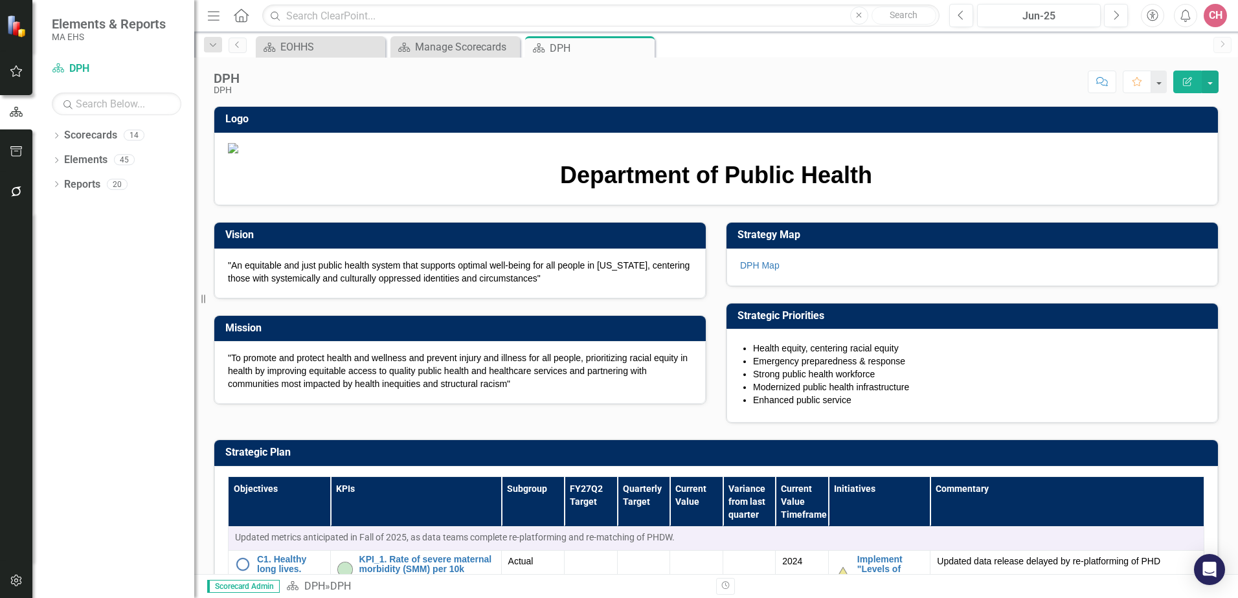
click at [924, 153] on img at bounding box center [716, 148] width 976 height 10
click at [645, 49] on icon "Close" at bounding box center [642, 48] width 13 height 10
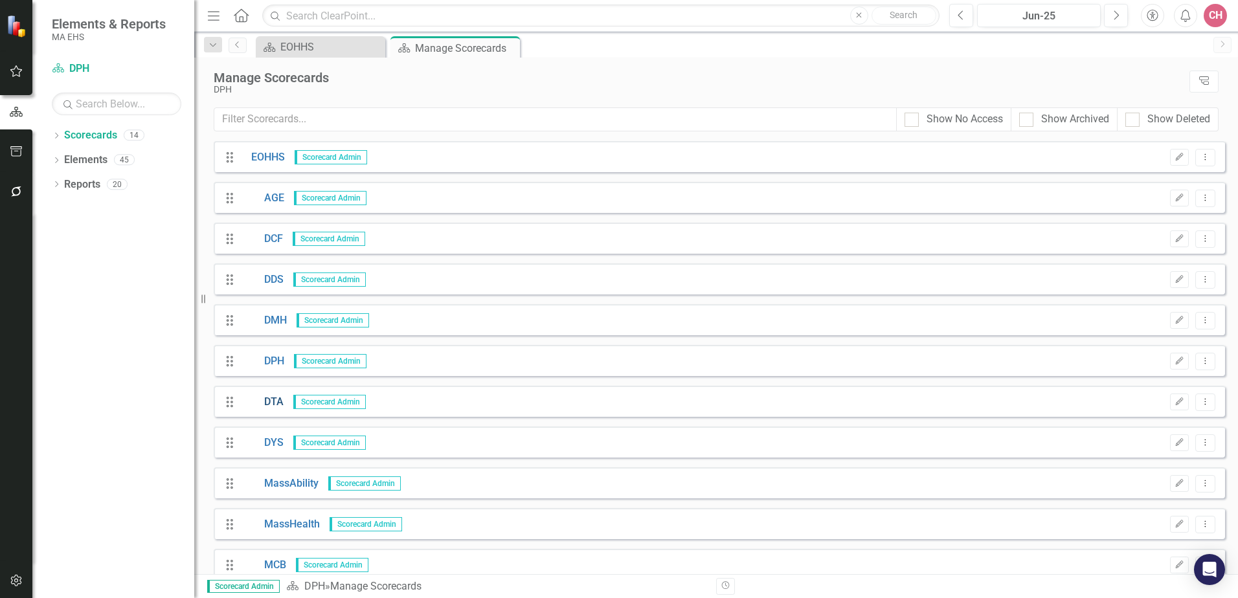
click at [274, 408] on link "DTA" at bounding box center [262, 402] width 42 height 15
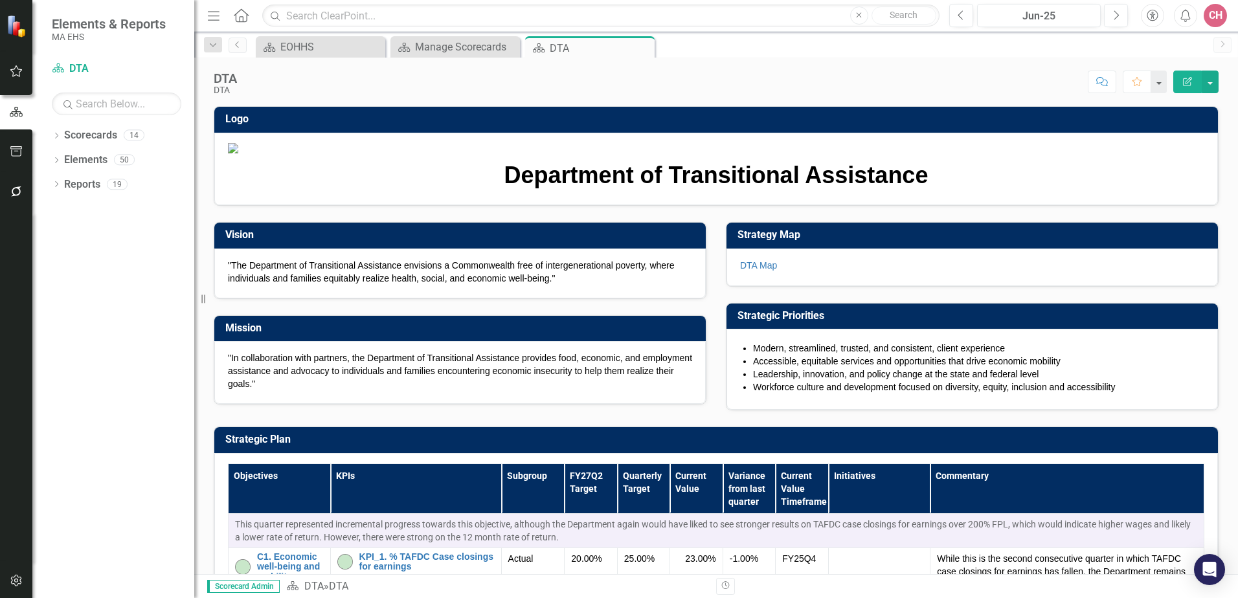
click at [307, 390] on p ""In collaboration with partners, the Department of Transitional Assistance prov…" at bounding box center [460, 370] width 464 height 39
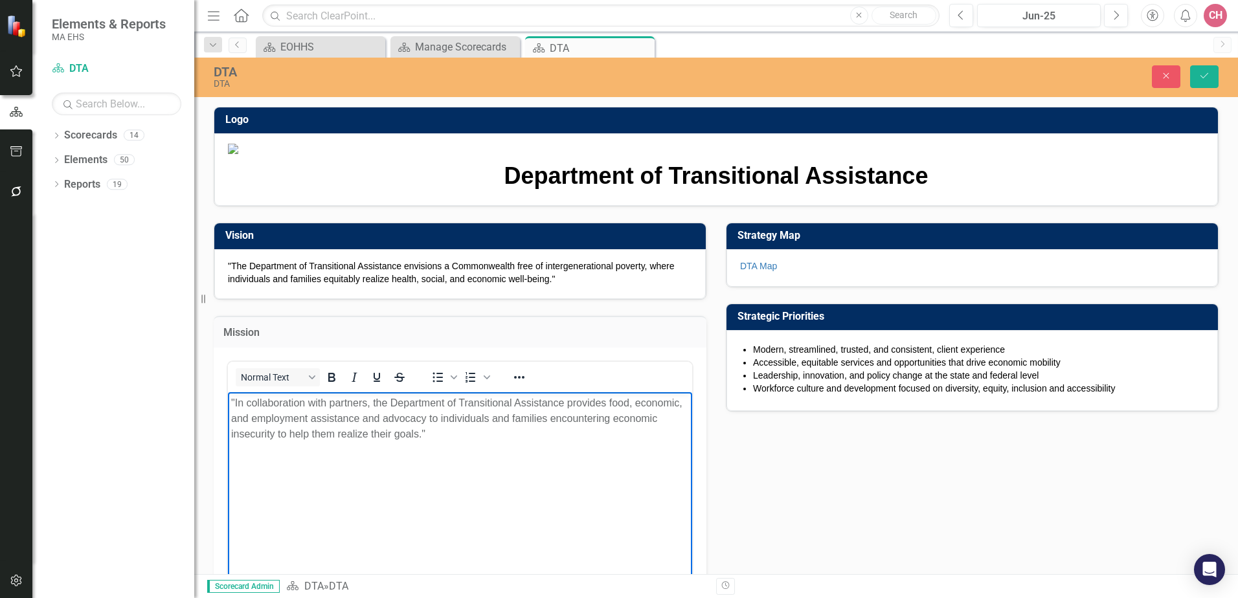
click at [403, 414] on p ""In collaboration with partners, the Department of Transitional Assistance prov…" at bounding box center [460, 418] width 458 height 47
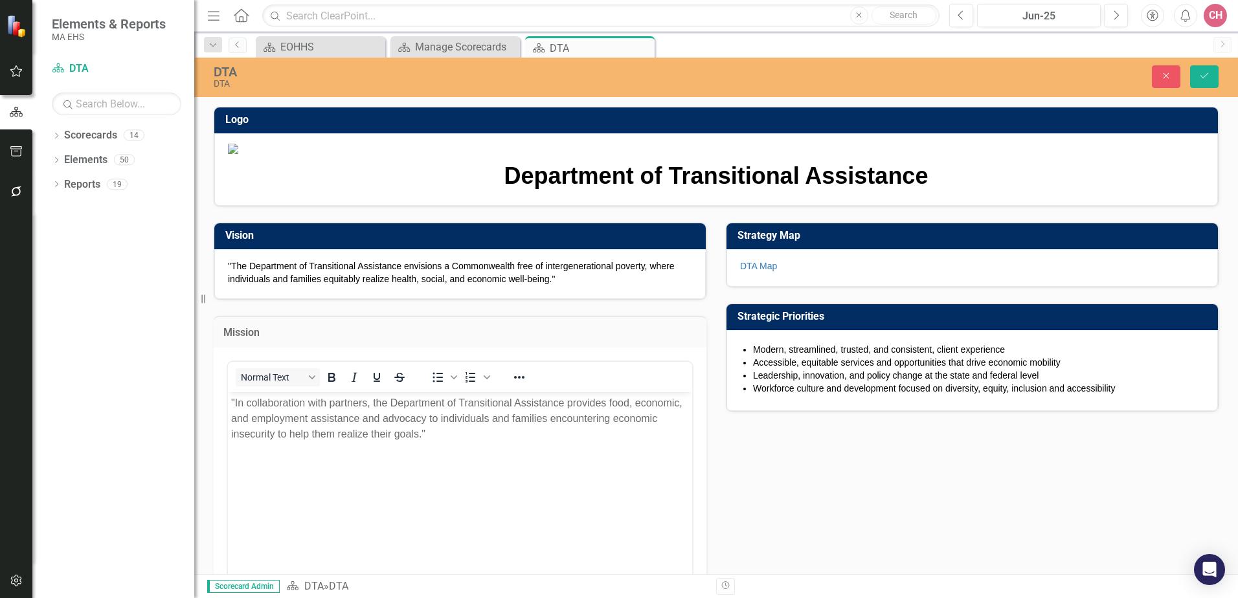
click at [964, 154] on img at bounding box center [716, 149] width 976 height 10
click at [644, 47] on icon "Close" at bounding box center [642, 48] width 13 height 10
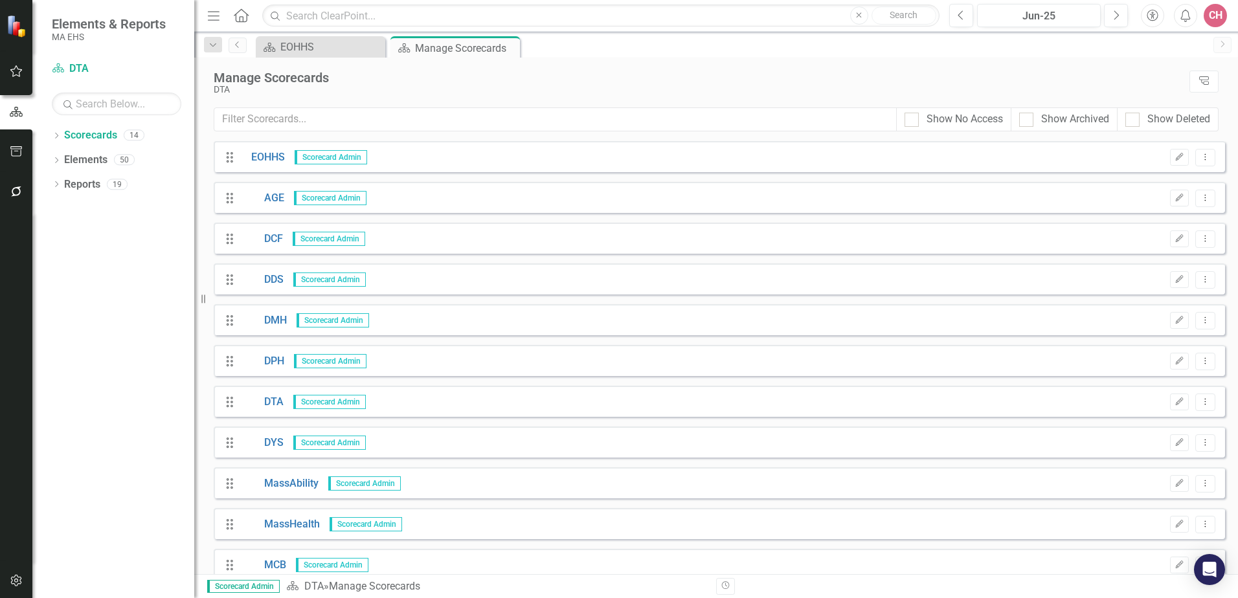
click at [684, 66] on div "Manage Scorecards DTA Tree Explorer" at bounding box center [715, 83] width 1043 height 50
click at [278, 443] on link "DYS" at bounding box center [262, 443] width 42 height 15
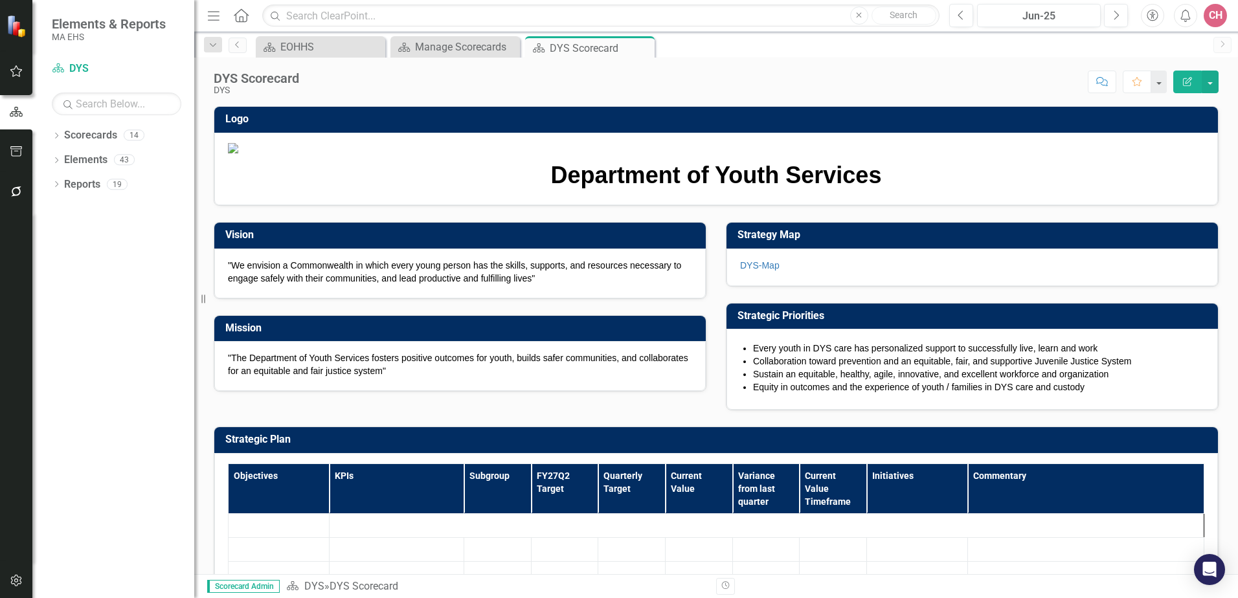
click at [430, 377] on p ""The Department of Youth Services fosters positive outcomes for youth, builds s…" at bounding box center [460, 364] width 464 height 26
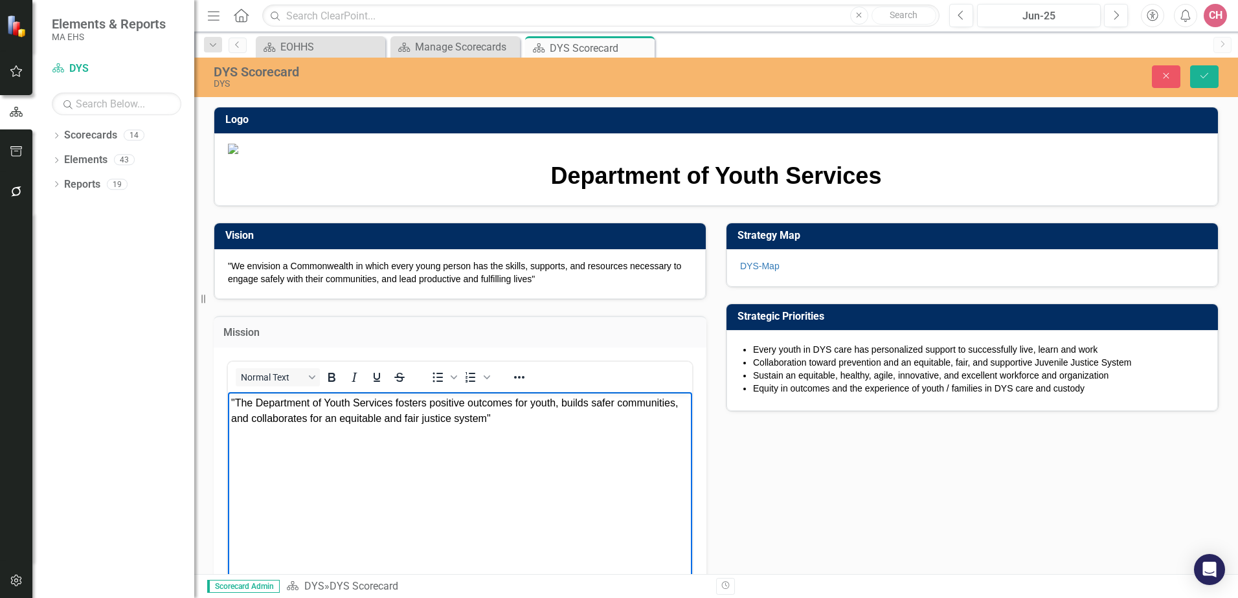
click at [487, 413] on span ""The Department of Youth Services fosters positive outcomes for youth, builds s…" at bounding box center [454, 410] width 447 height 27
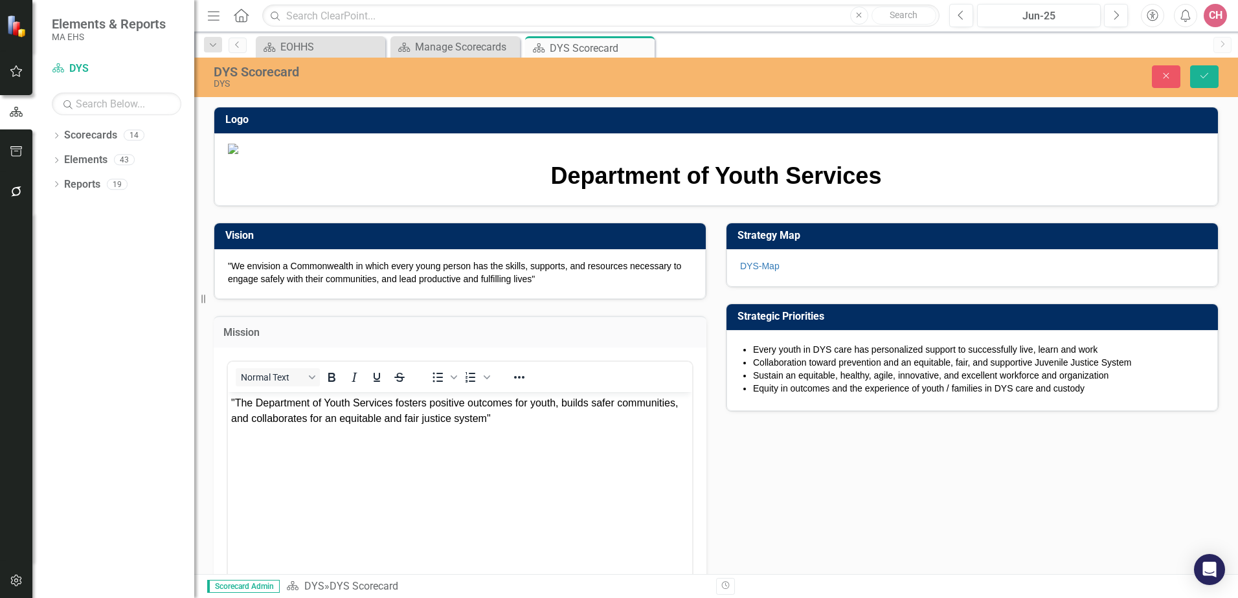
click at [968, 154] on img at bounding box center [716, 149] width 976 height 10
click at [97, 135] on link "Scorecards" at bounding box center [90, 135] width 53 height 15
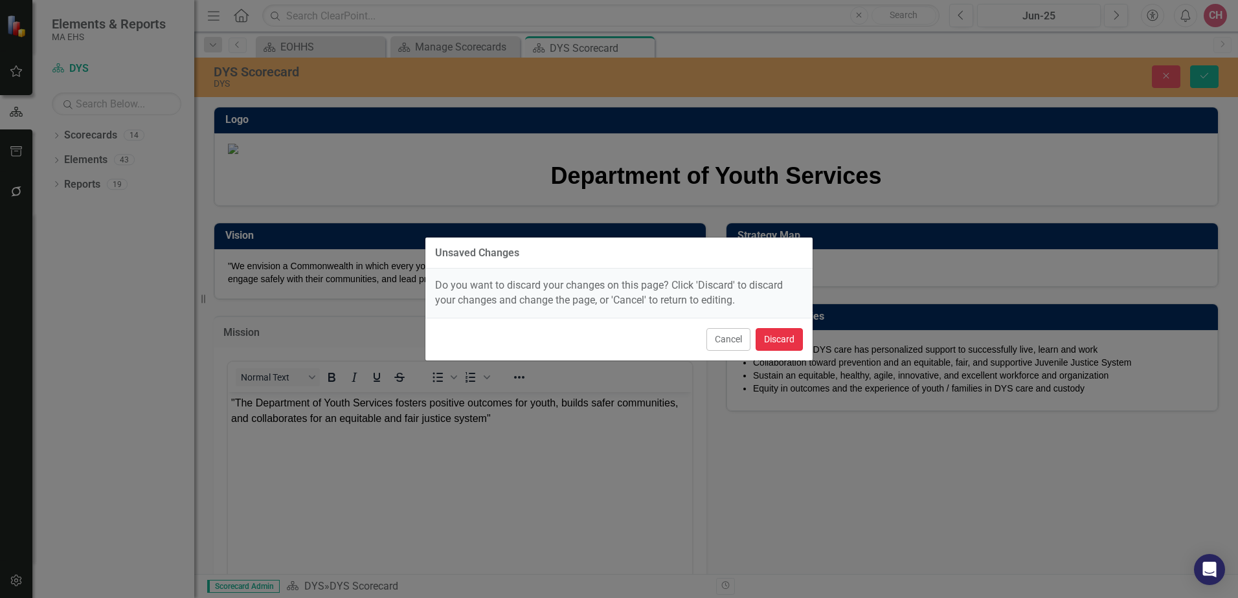
click at [774, 339] on button "Discard" at bounding box center [778, 339] width 47 height 23
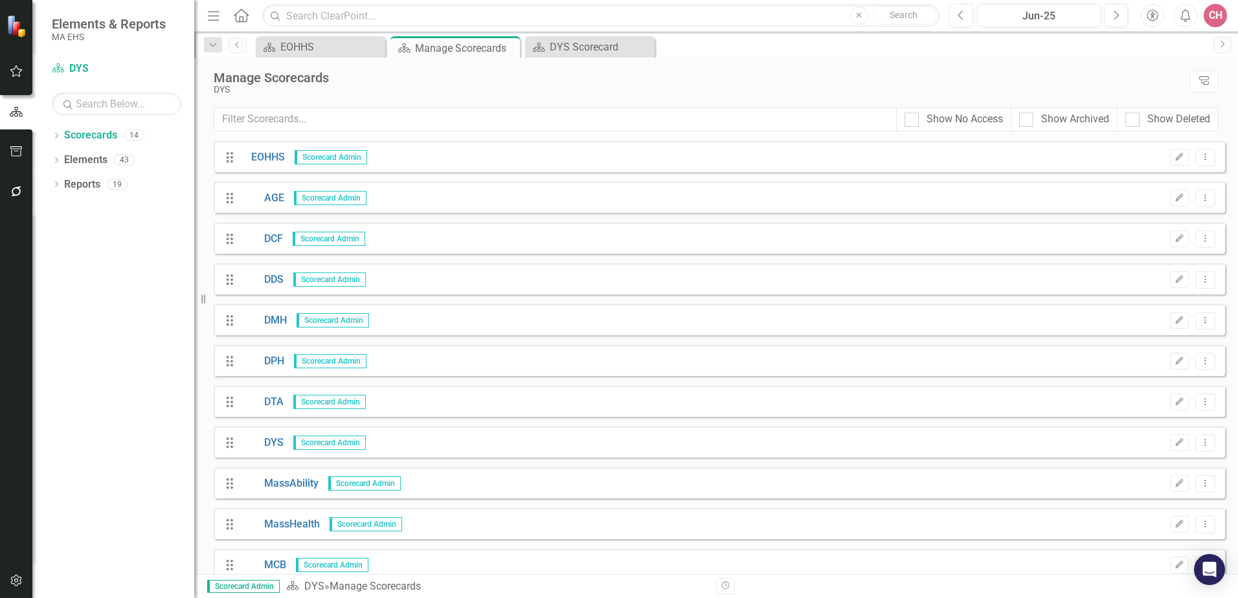
click at [695, 65] on div "Manage Scorecards DYS Tree Explorer" at bounding box center [715, 83] width 1043 height 50
click at [276, 154] on link "EOHHS" at bounding box center [262, 157] width 43 height 15
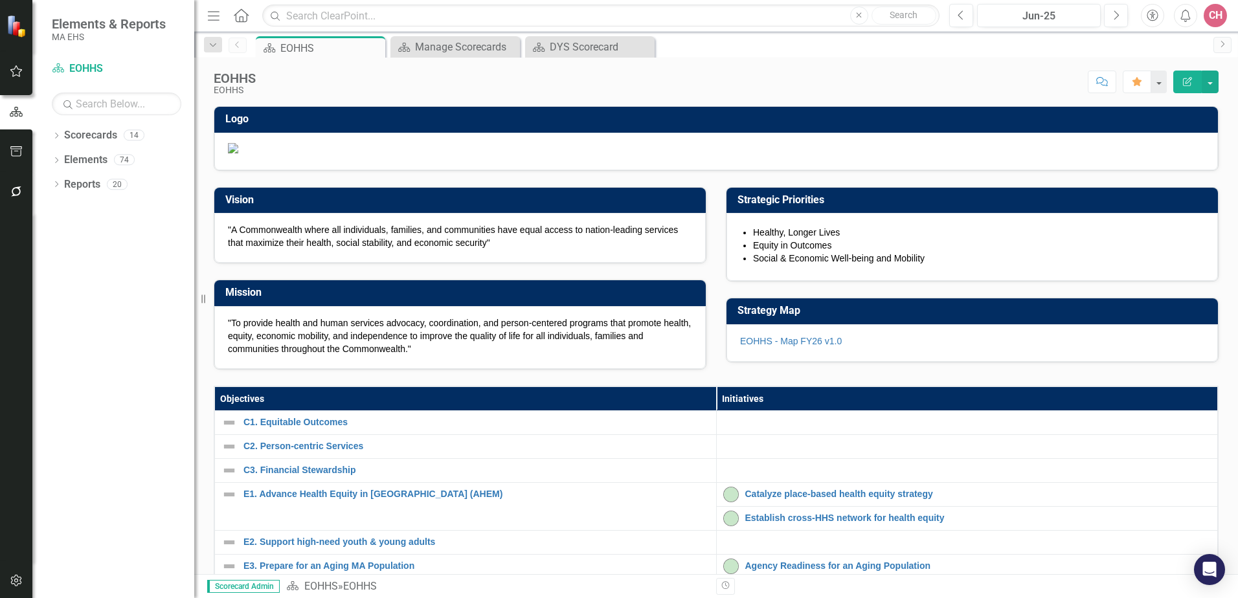
click at [350, 354] on span ""To provide health and human services advocacy, coordination, and person-center…" at bounding box center [459, 336] width 463 height 36
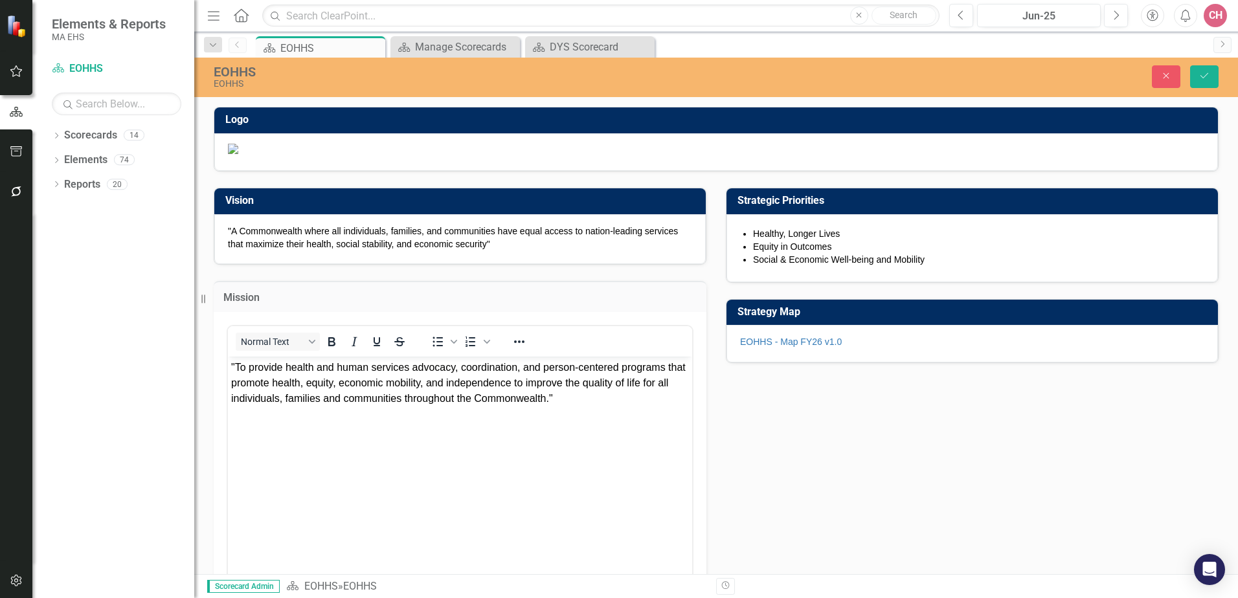
click at [356, 394] on span ""To provide health and human services advocacy, coordination, and person-center…" at bounding box center [458, 383] width 454 height 42
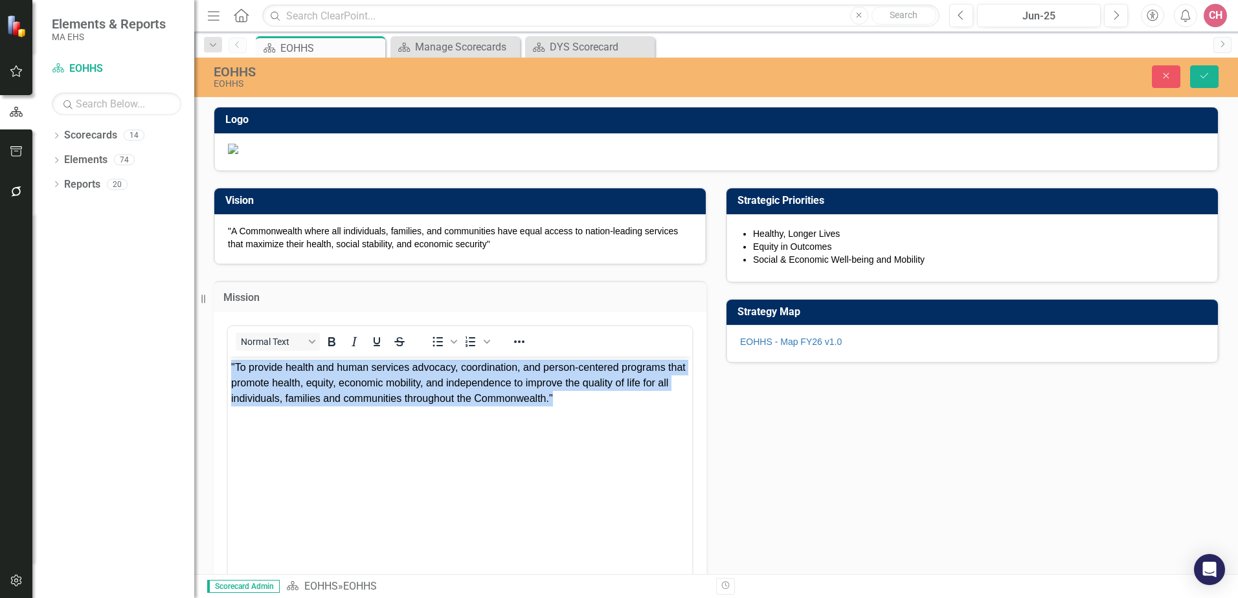
click at [356, 394] on span ""To provide health and human services advocacy, coordination, and person-center…" at bounding box center [458, 383] width 454 height 42
copy span ""To provide health and human services advocacy, coordination, and person-center…"
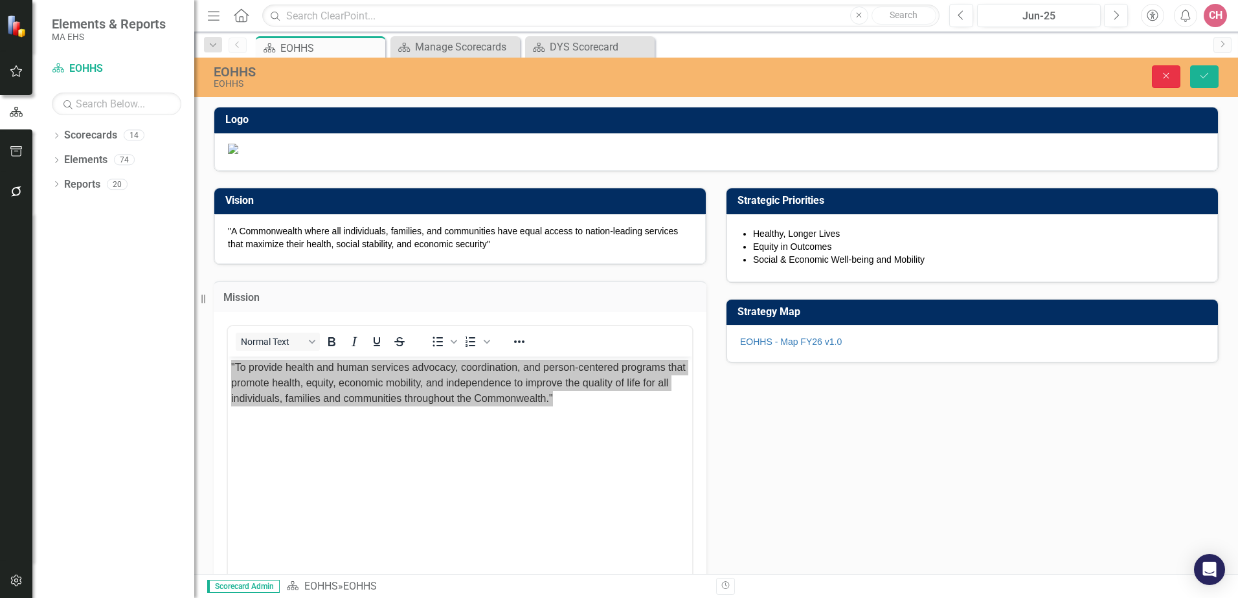
click at [1166, 74] on icon "Close" at bounding box center [1166, 75] width 12 height 9
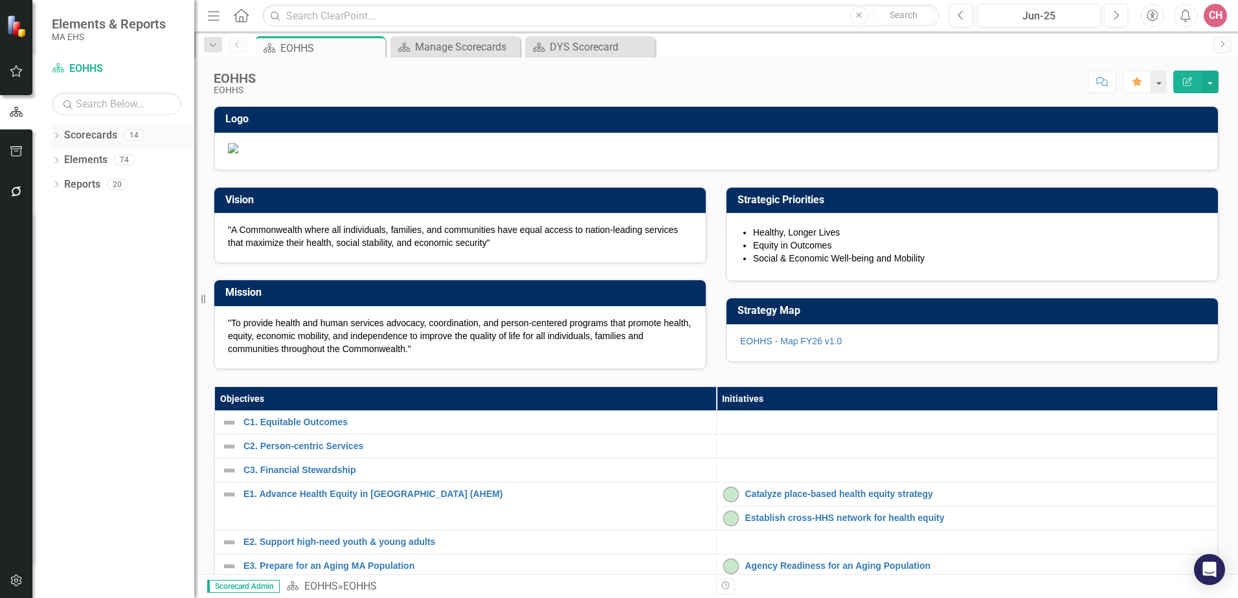
click at [94, 131] on link "Scorecards" at bounding box center [90, 135] width 53 height 15
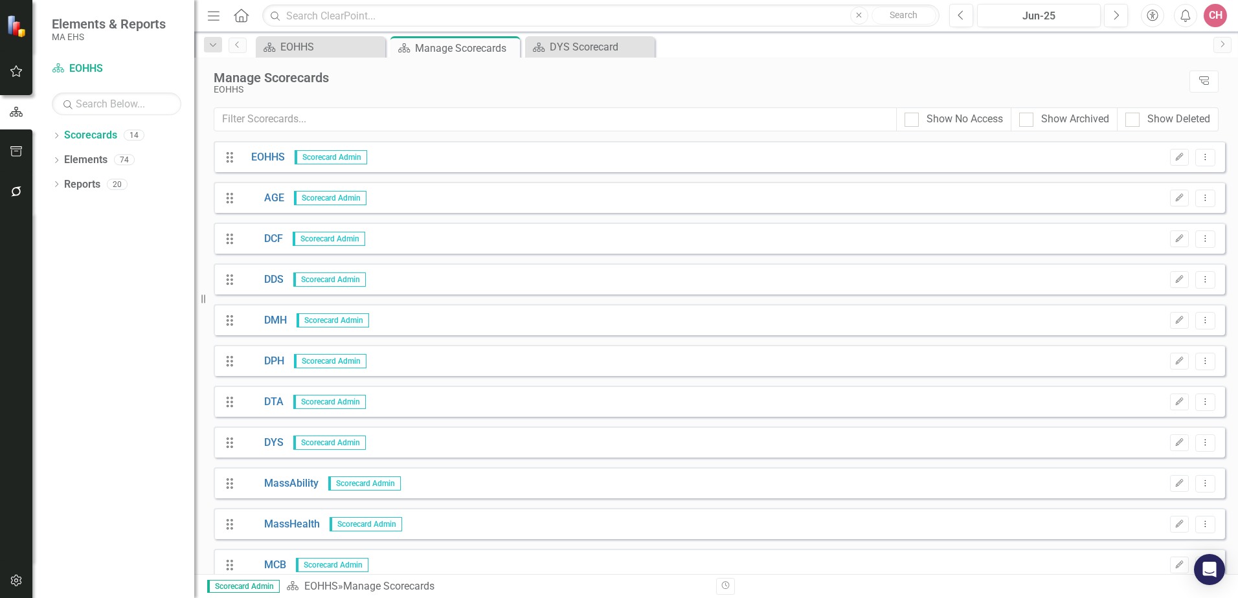
click at [779, 64] on div "Manage Scorecards EOHHS Tree Explorer" at bounding box center [715, 83] width 1043 height 50
drag, startPoint x: 293, startPoint y: 493, endPoint x: 302, endPoint y: 483, distance: 13.3
click at [302, 483] on div "Drag MassAbility Scorecard Admin Edit Dropdown Menu" at bounding box center [719, 482] width 1011 height 31
click at [302, 483] on link "MassAbility" at bounding box center [279, 483] width 77 height 15
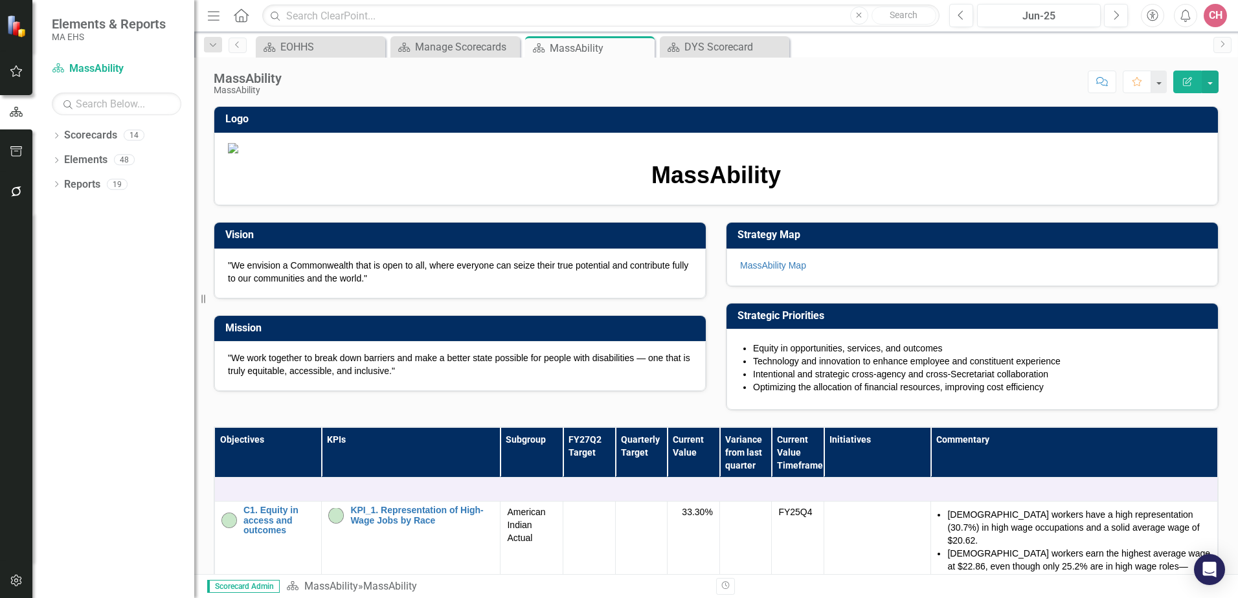
click at [355, 377] on p ""We work together to break down barriers and make a better state possible for p…" at bounding box center [460, 364] width 464 height 26
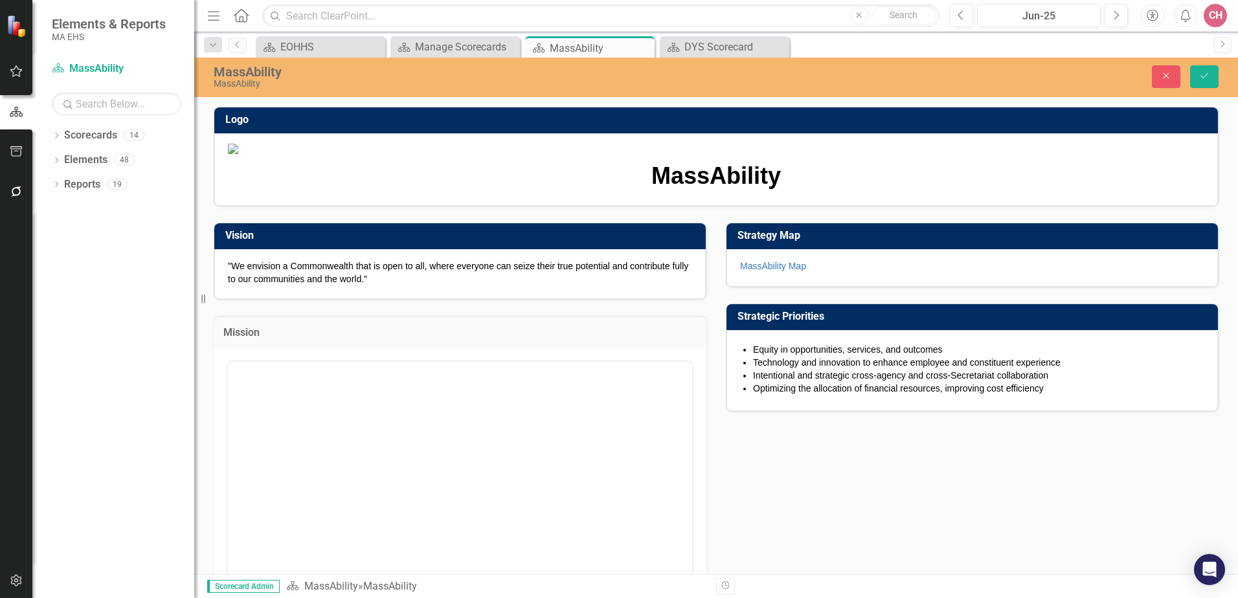
click at [355, 367] on div at bounding box center [460, 364] width 464 height 5
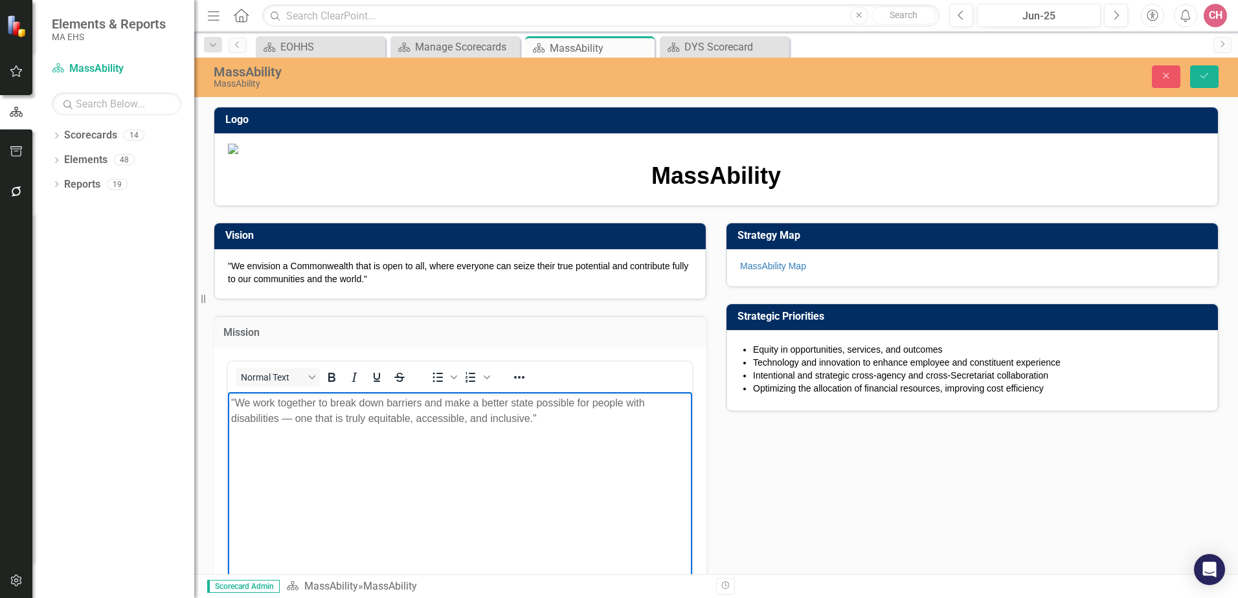
click at [418, 405] on p ""We work together to break down barriers and make a better state possible for p…" at bounding box center [460, 410] width 458 height 31
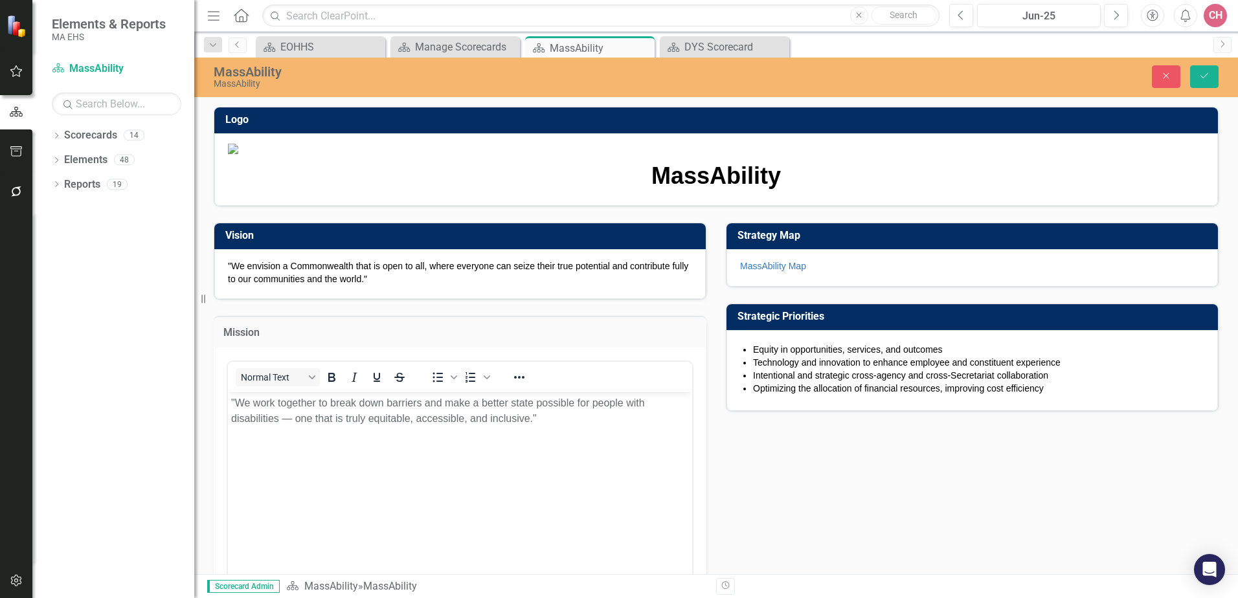
click at [858, 148] on img at bounding box center [716, 149] width 976 height 10
click at [950, 42] on div "Scorecard EOHHS Close Scorecard Manage Scorecards Close Scorecard MassAbility P…" at bounding box center [729, 46] width 953 height 21
click at [91, 128] on link "Scorecards" at bounding box center [90, 135] width 53 height 15
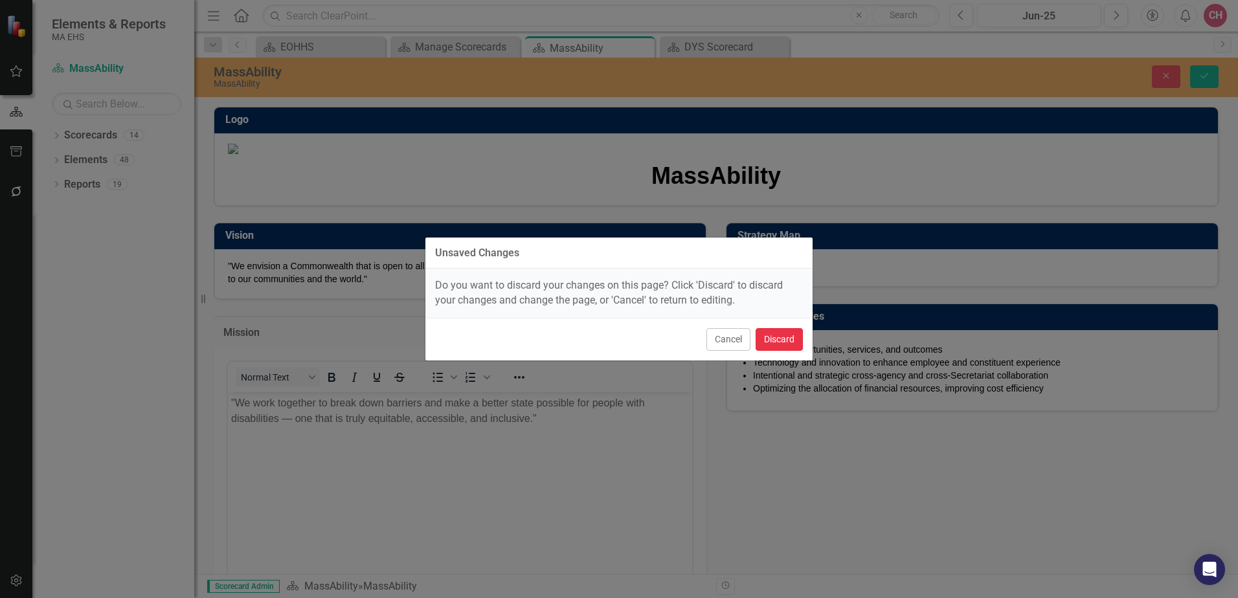
click at [786, 329] on button "Discard" at bounding box center [778, 339] width 47 height 23
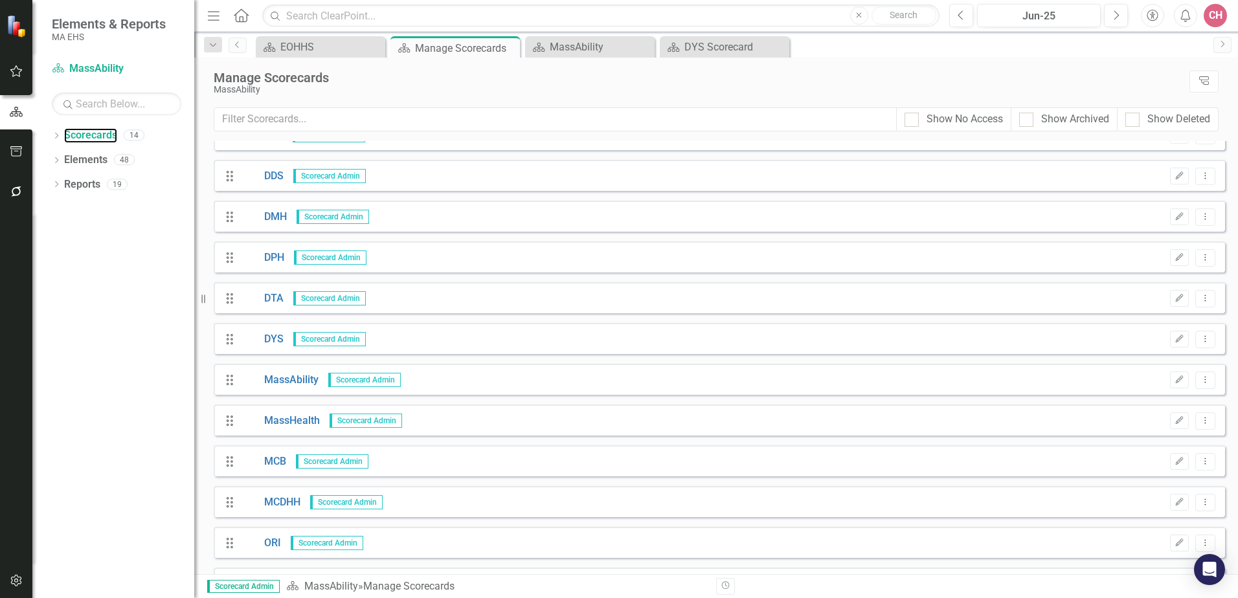
scroll to position [138, 0]
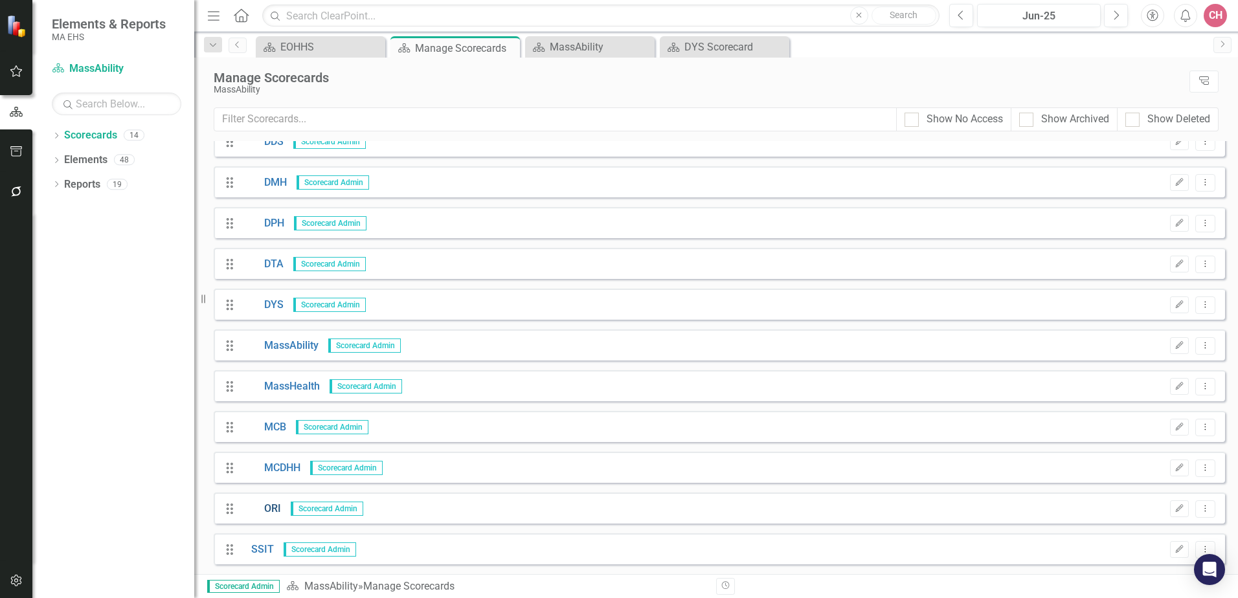
click at [274, 507] on link "ORI" at bounding box center [260, 509] width 39 height 15
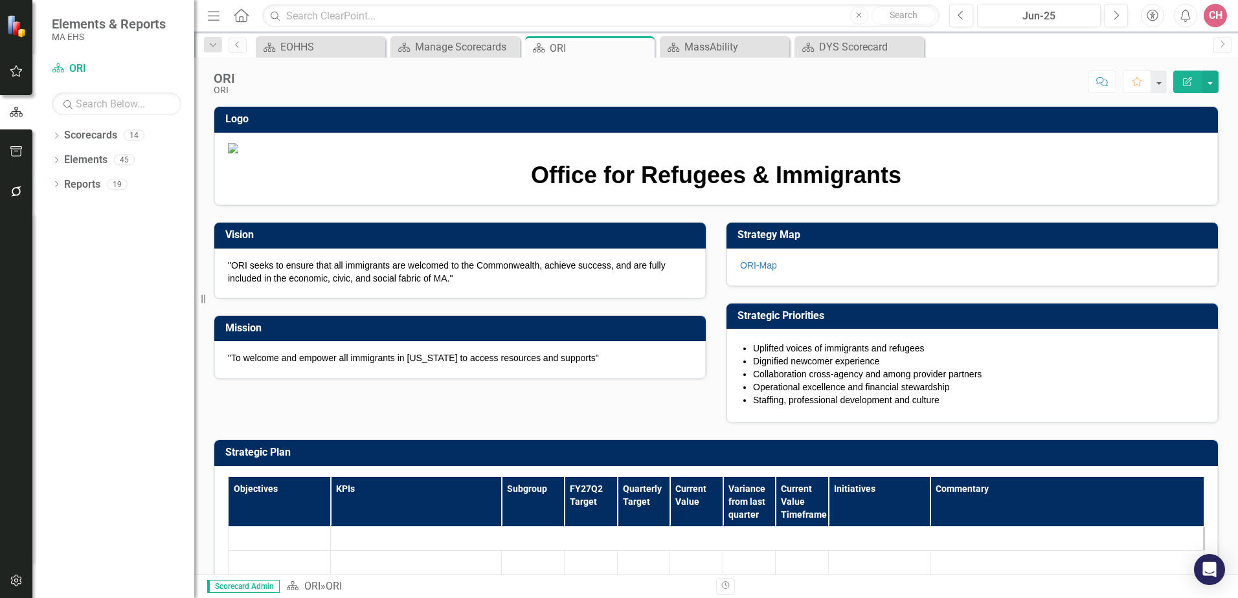
click at [359, 364] on p ""To welcome and empower all immigrants in Massachusetts to access resources and…" at bounding box center [460, 357] width 464 height 13
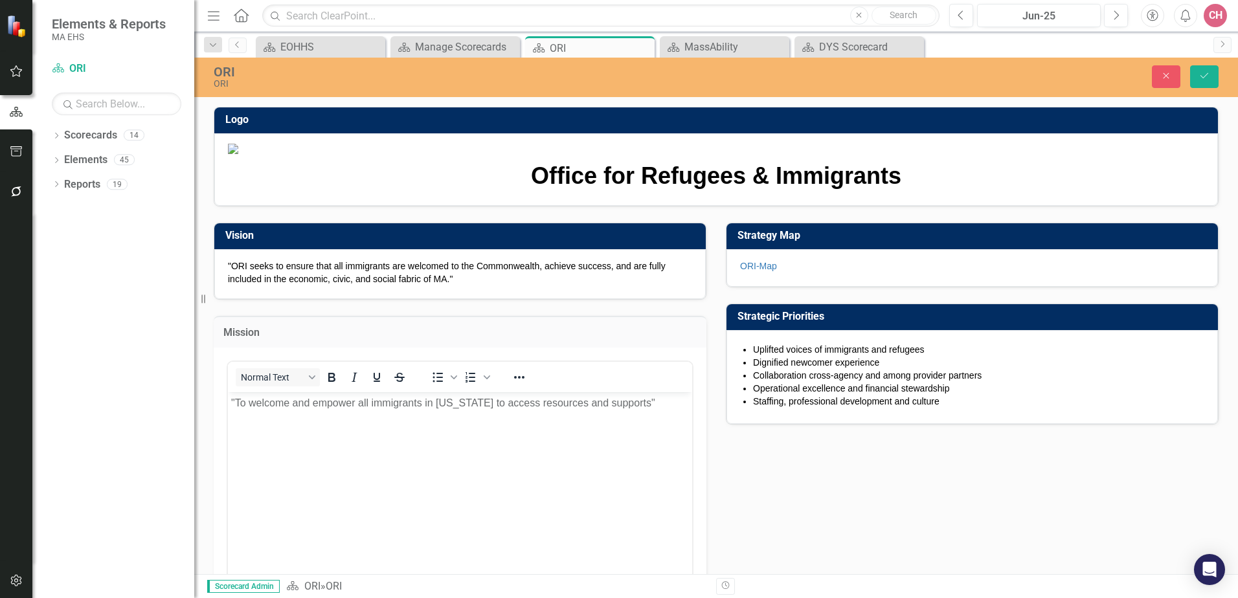
click at [359, 392] on div "Normal Text To open the popup, press Shift+Enter To open the popup, press Shift…" at bounding box center [460, 377] width 464 height 30
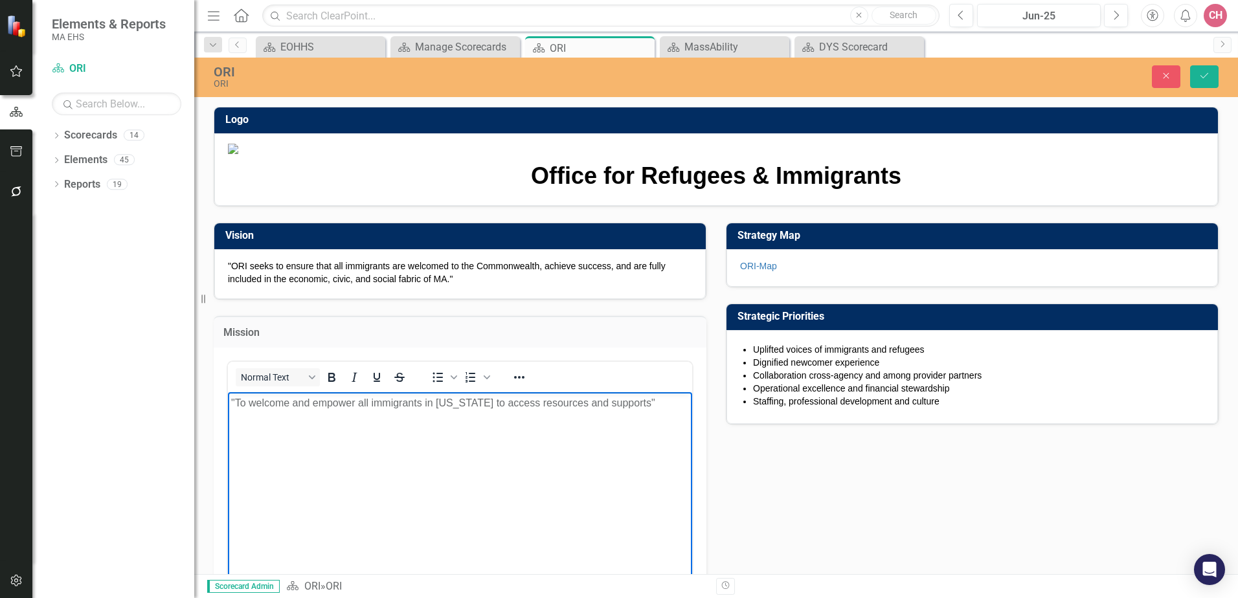
click at [355, 403] on p ""To welcome and empower all immigrants in Massachusetts to access resources and…" at bounding box center [460, 403] width 458 height 16
click at [884, 154] on img at bounding box center [716, 149] width 976 height 10
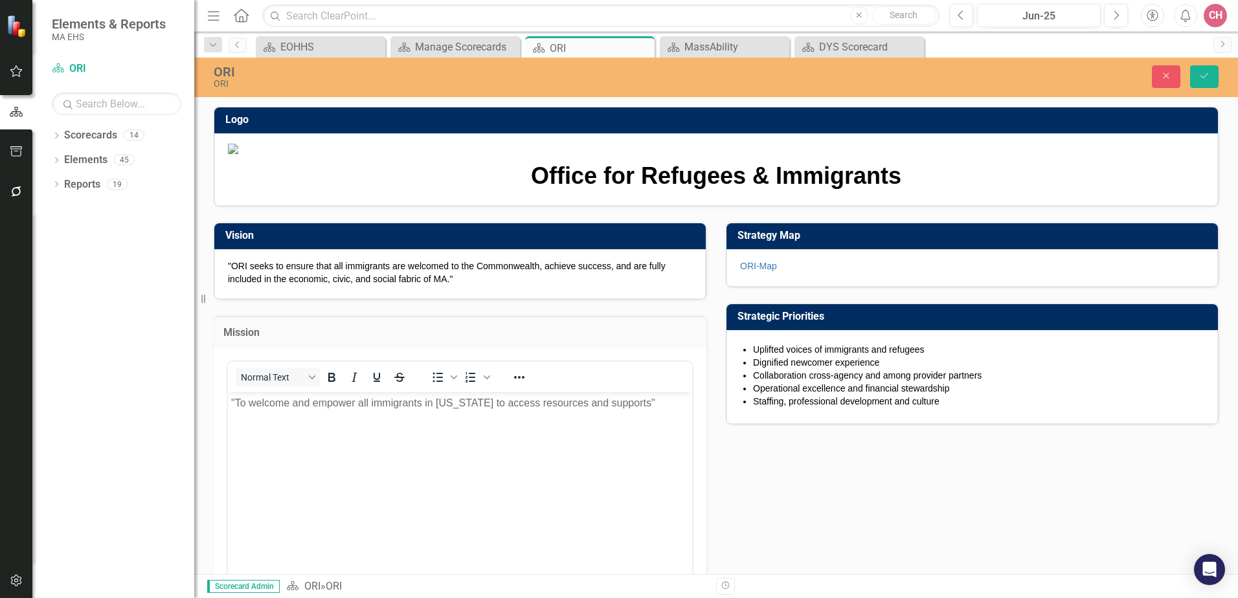
click at [884, 154] on img at bounding box center [716, 149] width 976 height 10
click at [646, 52] on icon "Close" at bounding box center [642, 48] width 13 height 10
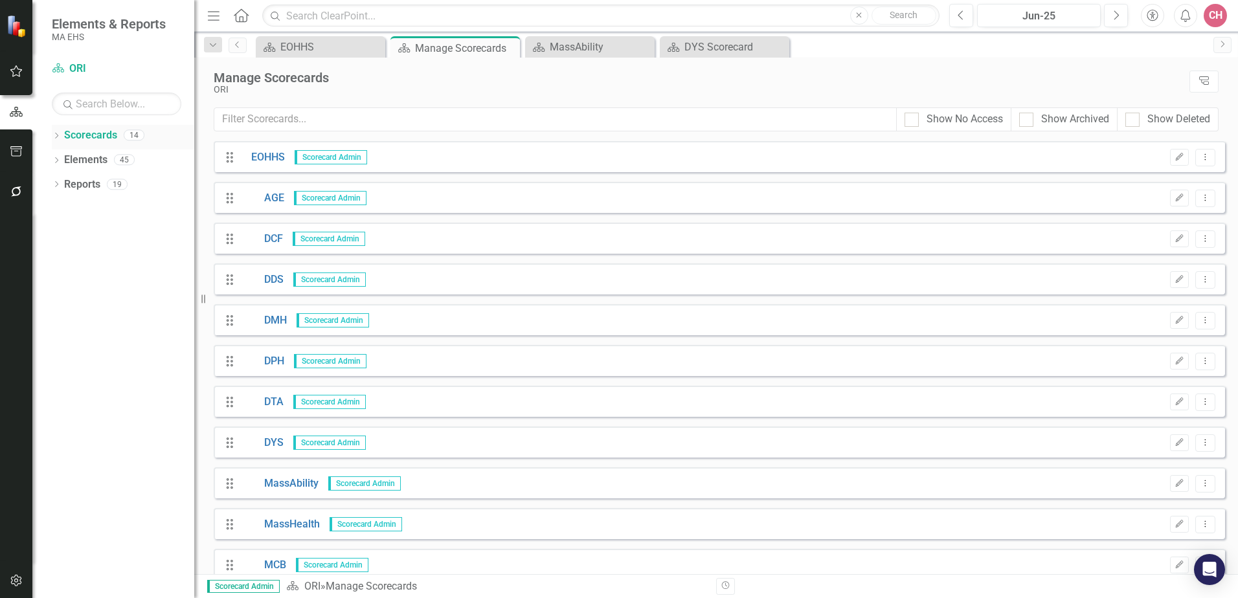
click at [89, 135] on link "Scorecards" at bounding box center [90, 135] width 53 height 15
click at [837, 86] on div "ORI" at bounding box center [698, 90] width 969 height 10
click at [276, 562] on link "MCB" at bounding box center [263, 565] width 45 height 15
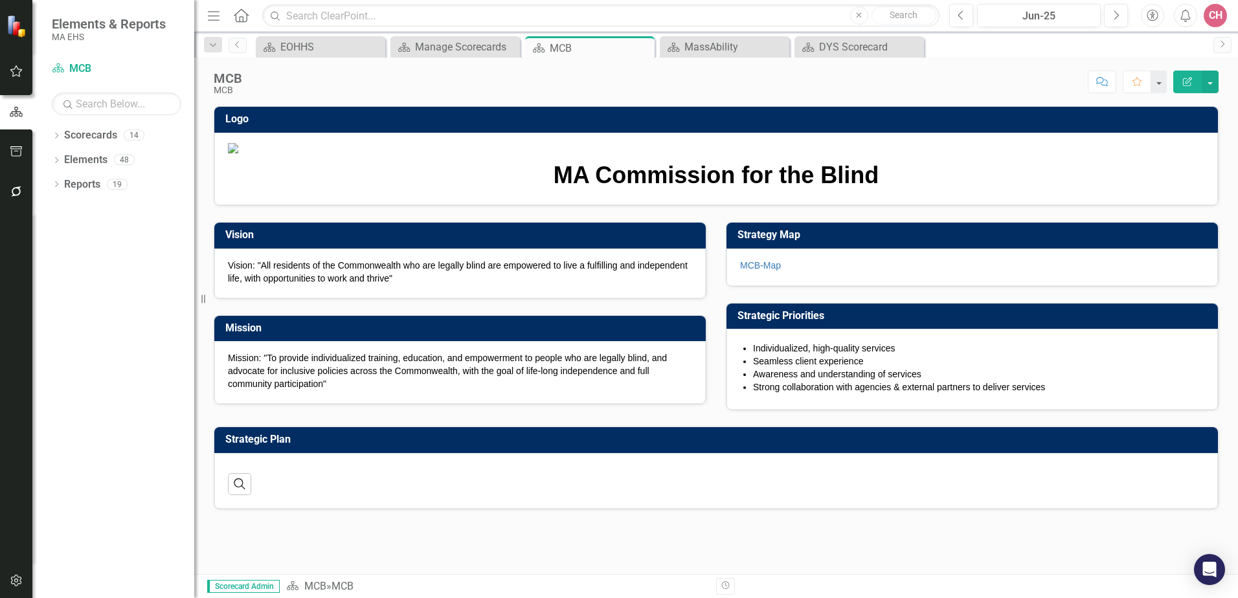
click at [335, 390] on p "Mission: "To provide individualized training, education, and empowerment to peo…" at bounding box center [460, 370] width 464 height 39
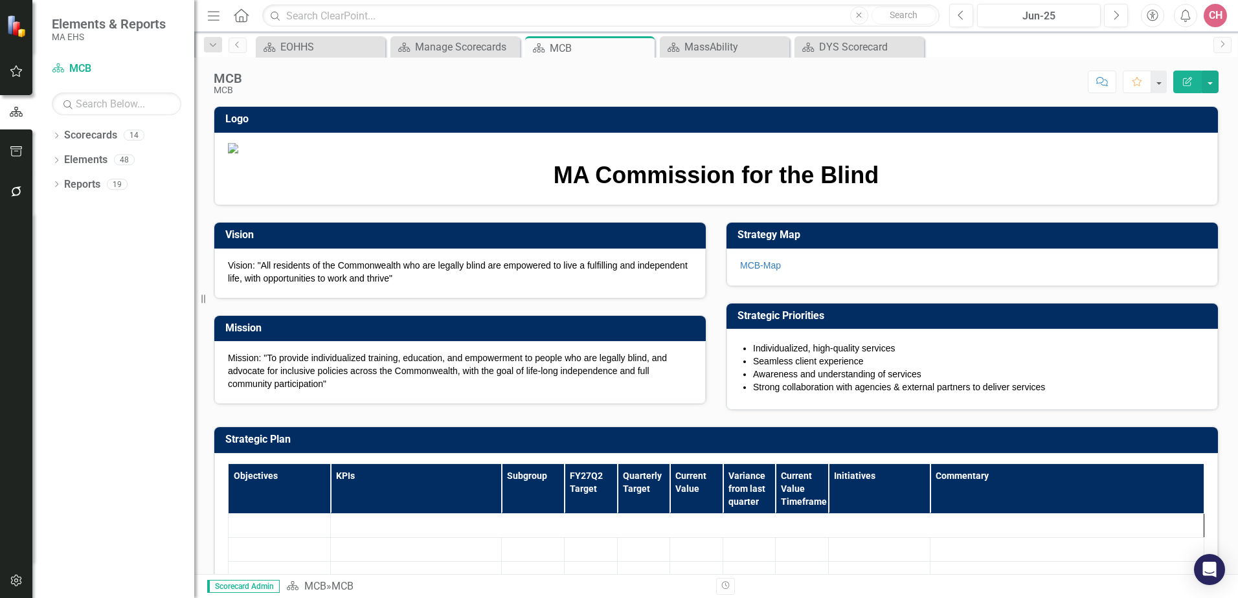
click at [350, 390] on p "Mission: "To provide individualized training, education, and empowerment to peo…" at bounding box center [460, 370] width 464 height 39
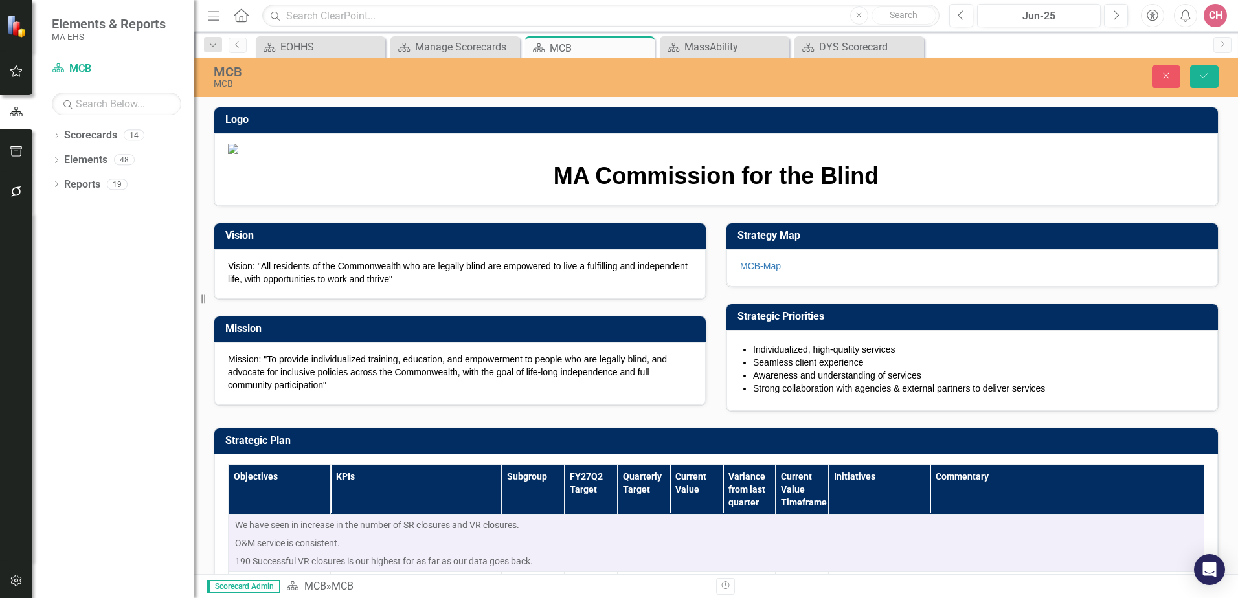
click at [350, 392] on p "Mission: "To provide individualized training, education, and empowerment to peo…" at bounding box center [460, 372] width 464 height 39
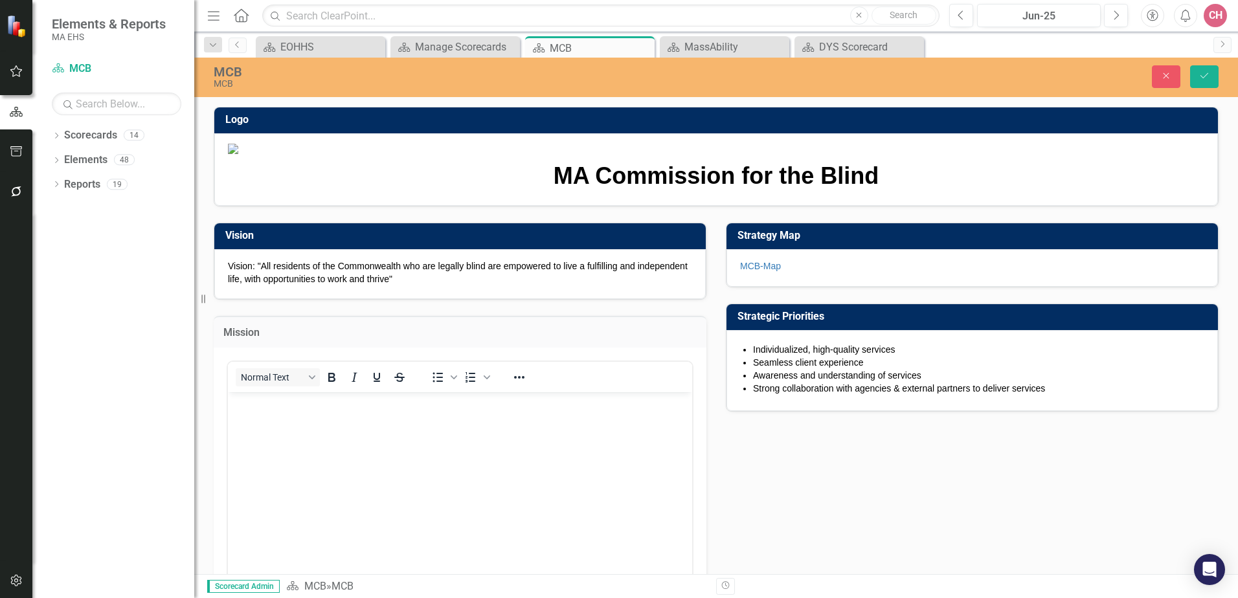
click at [350, 495] on div "Normal Text To open the popup, press Shift+Enter To open the popup, press Shift…" at bounding box center [460, 490] width 467 height 259
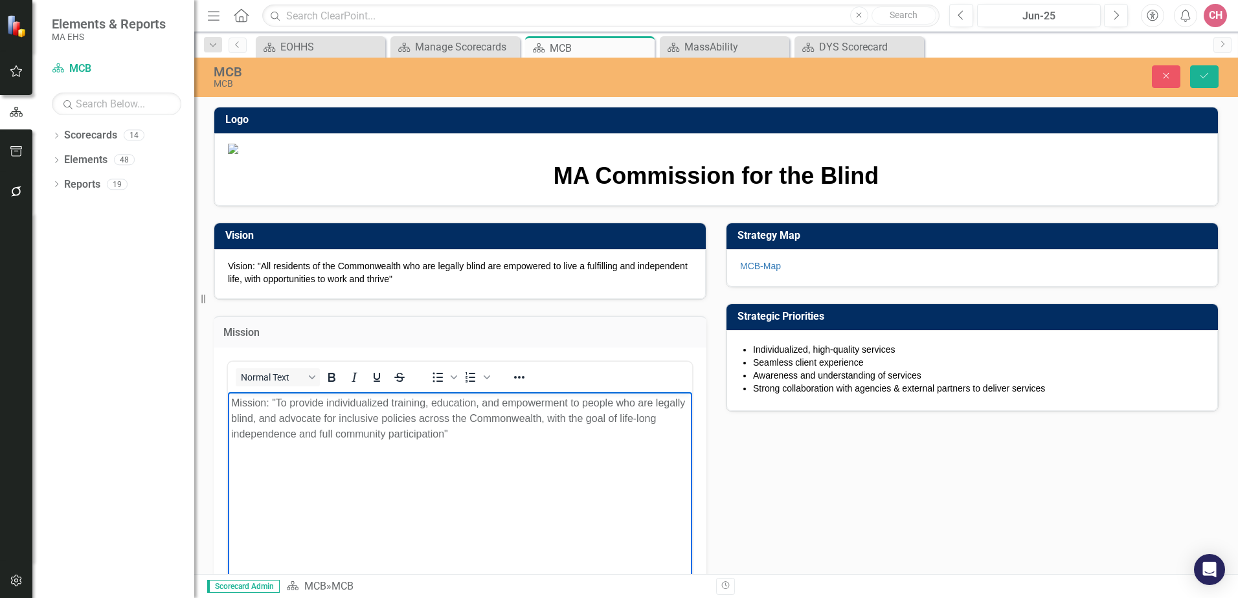
click at [344, 412] on p "Mission: "To provide individualized training, education, and empowerment to peo…" at bounding box center [460, 418] width 458 height 47
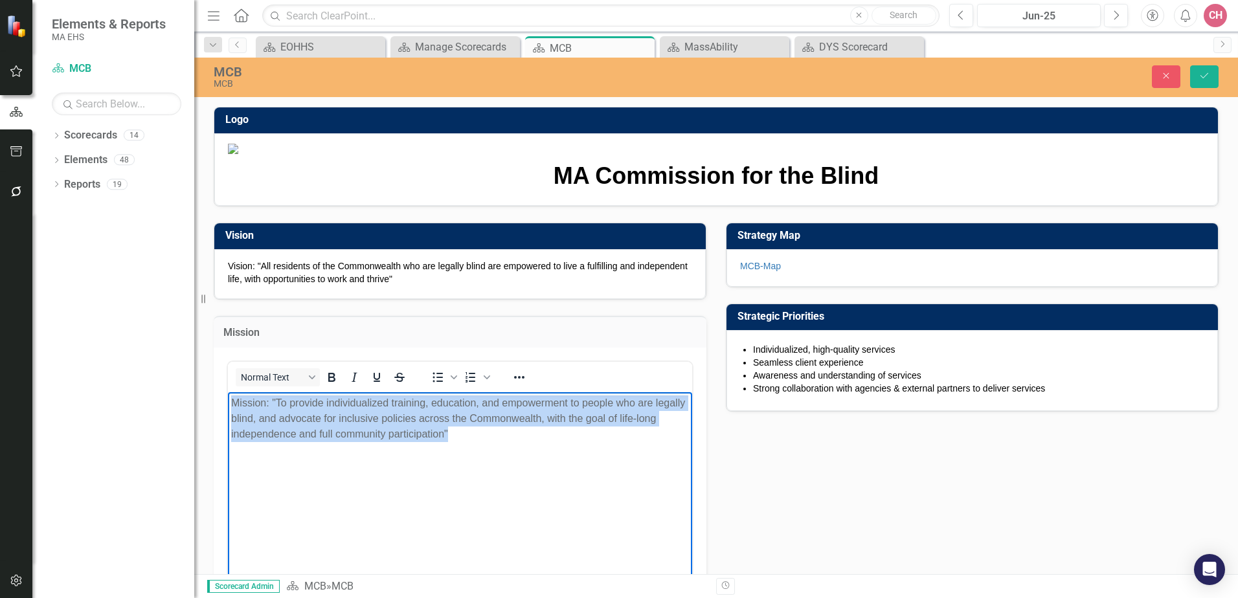
click at [344, 412] on p "Mission: "To provide individualized training, education, and empowerment to peo…" at bounding box center [460, 418] width 458 height 47
copy p "Mission: "To provide individualized training, education, and empowerment to peo…"
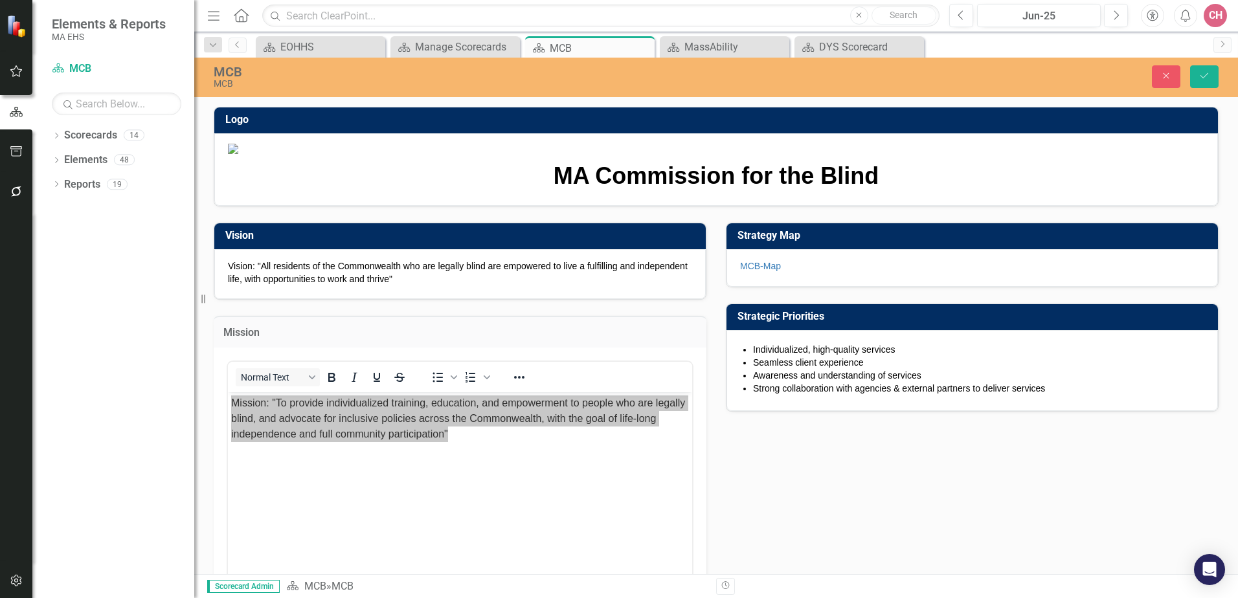
click at [1002, 154] on img at bounding box center [716, 149] width 976 height 10
click at [1156, 78] on button "Close" at bounding box center [1166, 76] width 28 height 23
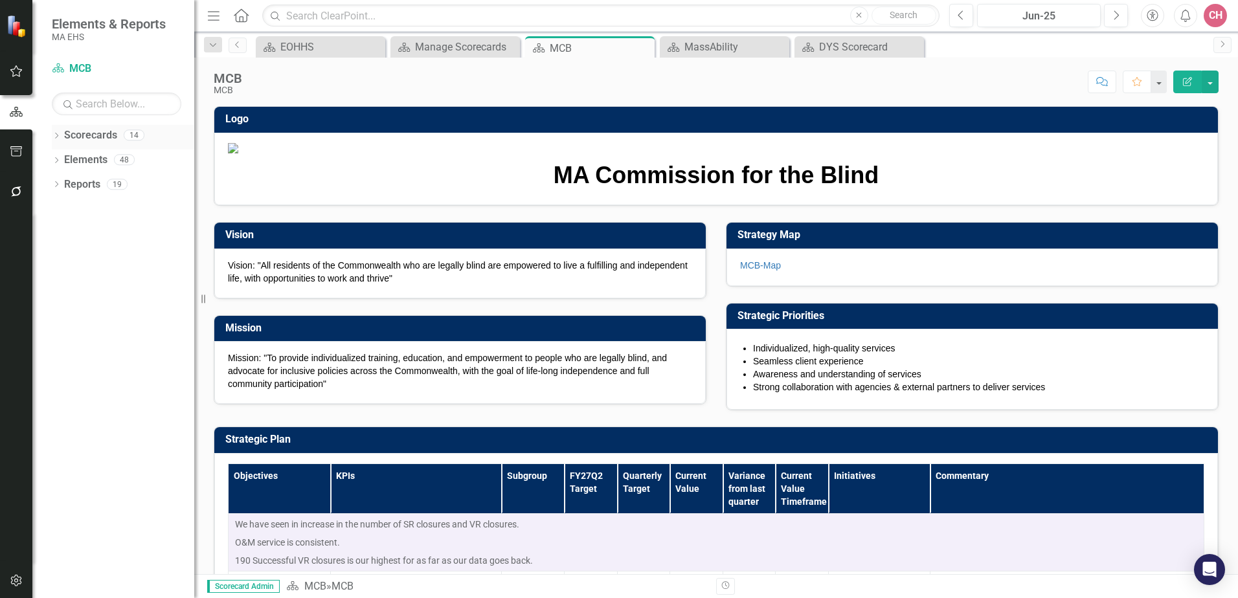
click at [87, 135] on link "Scorecards" at bounding box center [90, 135] width 53 height 15
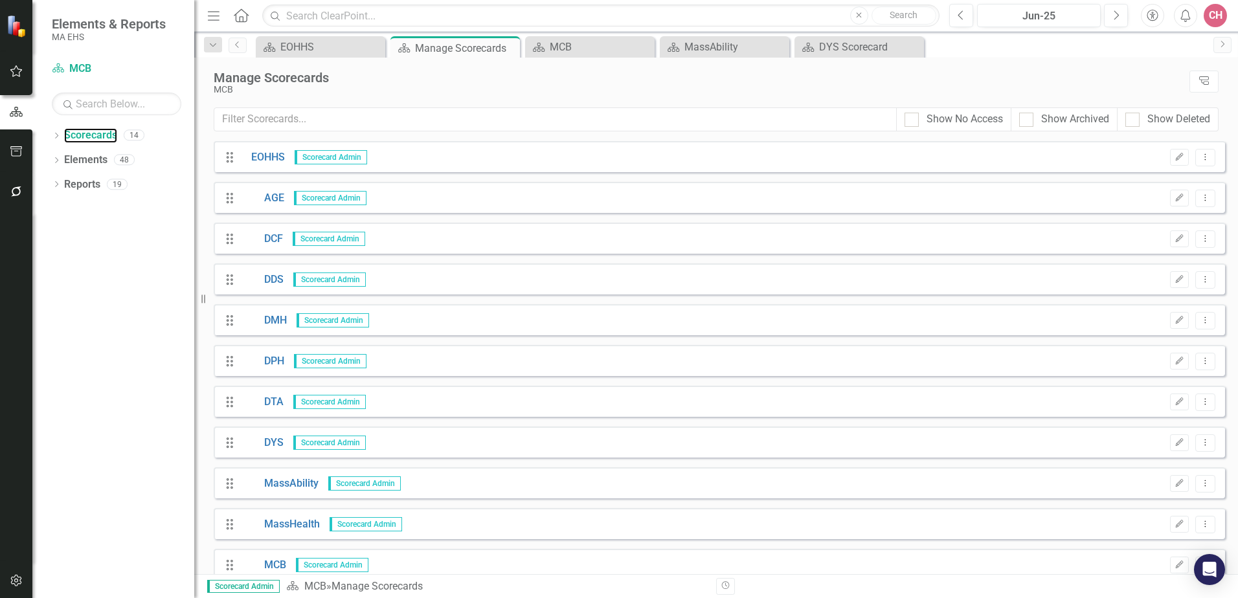
scroll to position [138, 0]
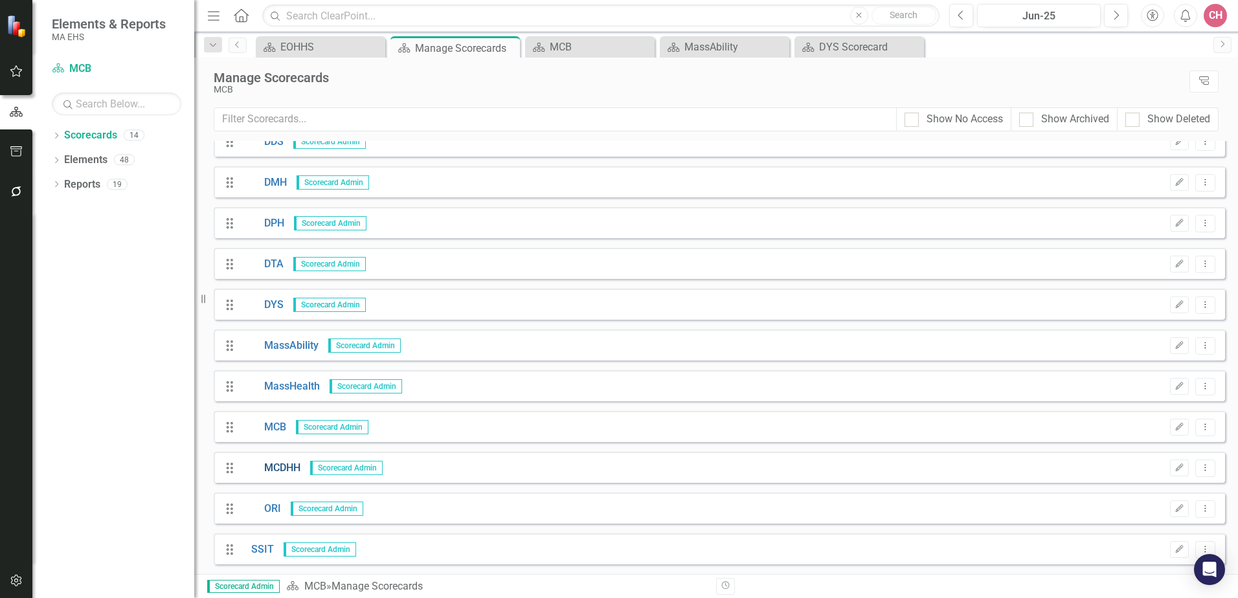
click at [287, 467] on link "MCDHH" at bounding box center [270, 468] width 59 height 15
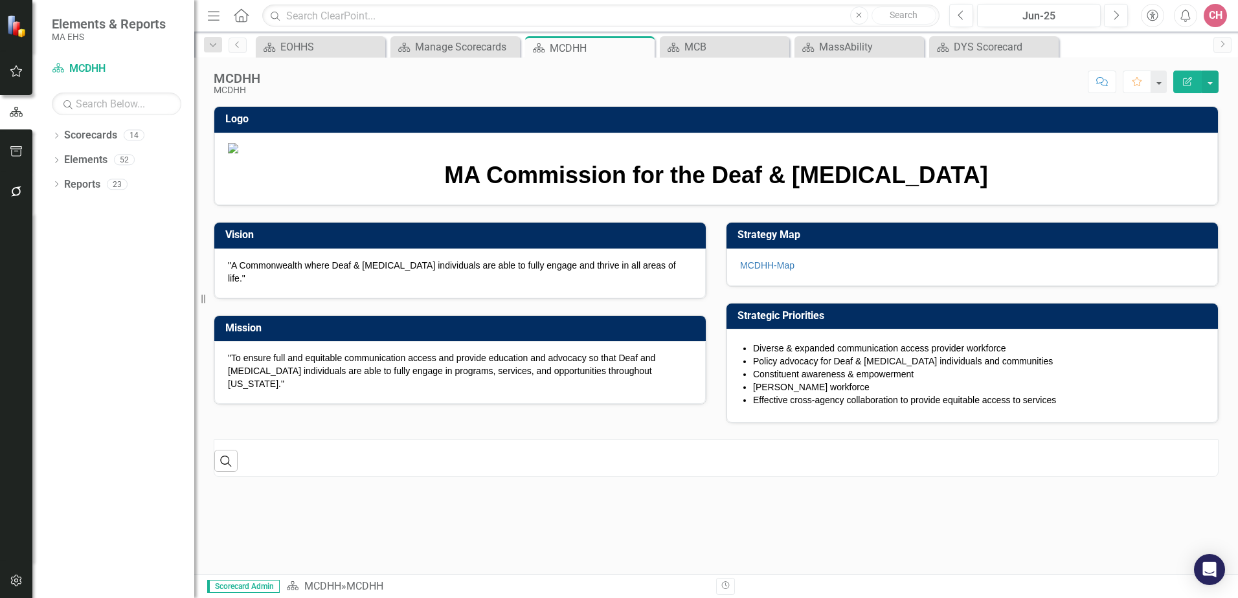
click at [399, 390] on p ""To ensure full and equitable communication access and provide education and ad…" at bounding box center [460, 370] width 464 height 39
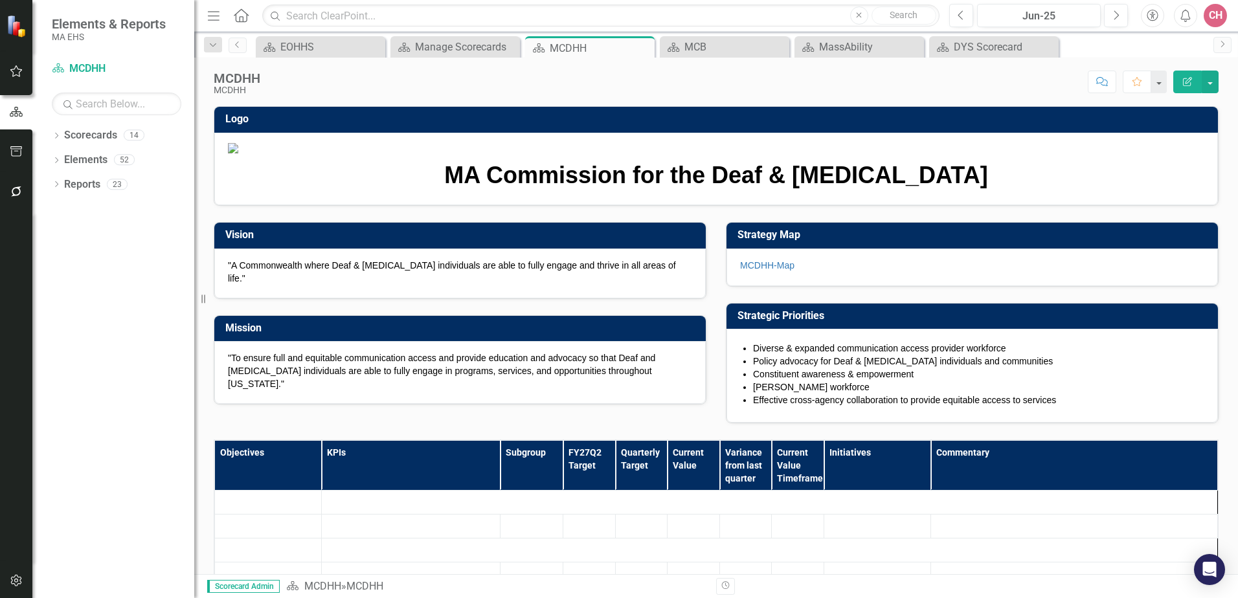
click at [399, 390] on p ""To ensure full and equitable communication access and provide education and ad…" at bounding box center [460, 370] width 464 height 39
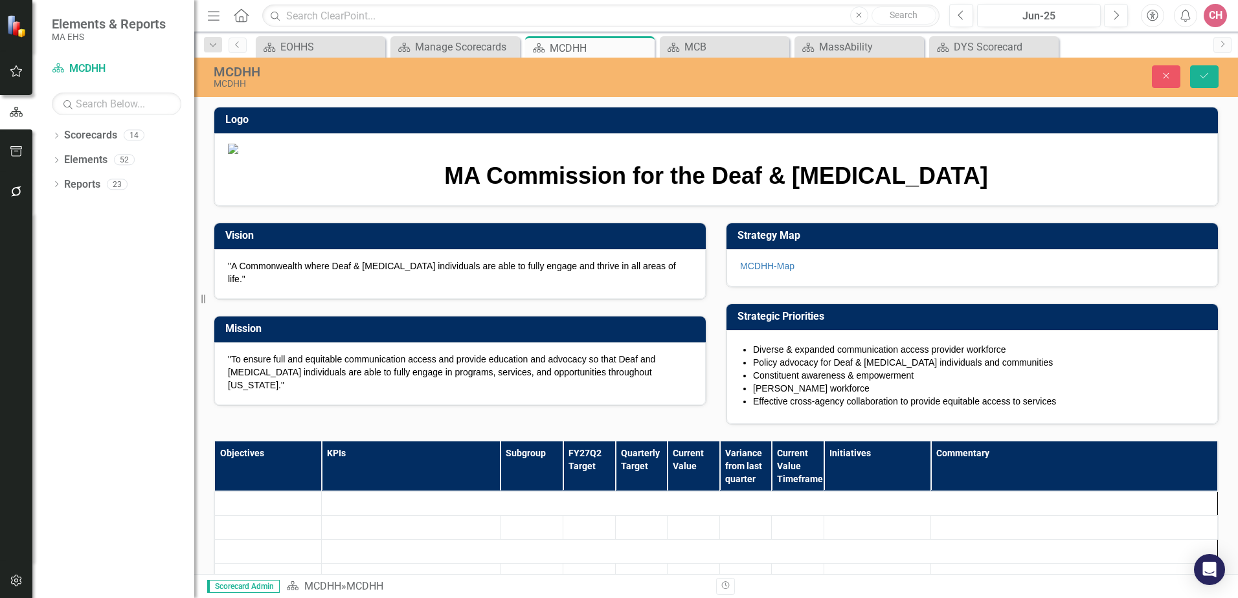
click at [399, 392] on p ""To ensure full and equitable communication access and provide education and ad…" at bounding box center [460, 372] width 464 height 39
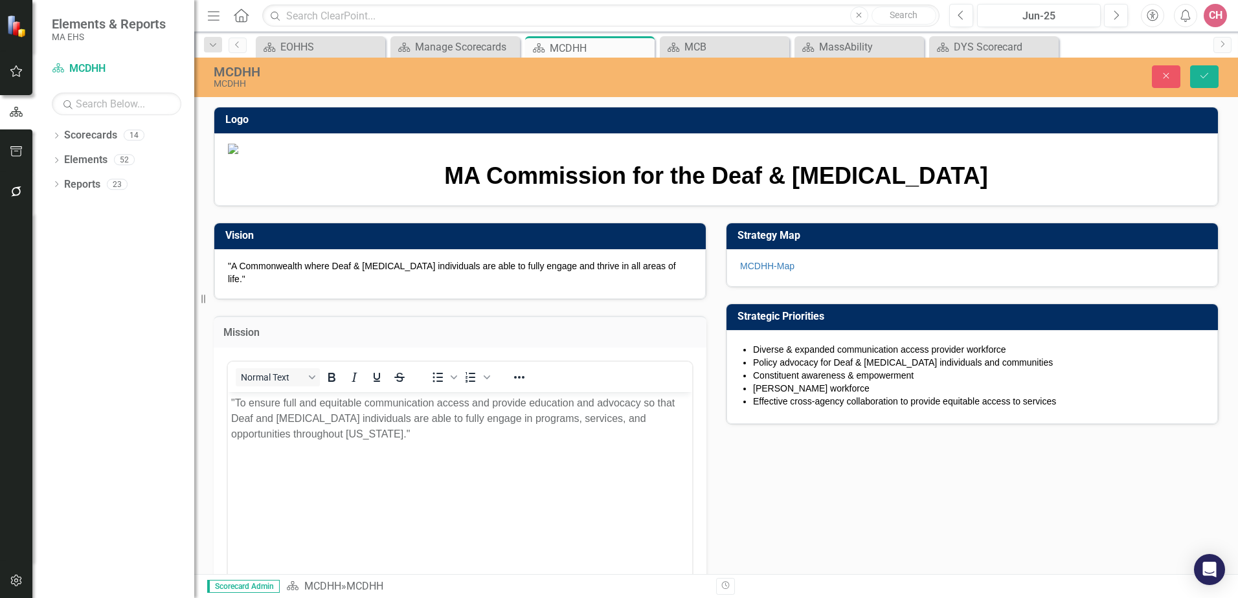
click at [1025, 157] on p at bounding box center [716, 150] width 976 height 13
click at [89, 137] on link "Scorecards" at bounding box center [90, 135] width 53 height 15
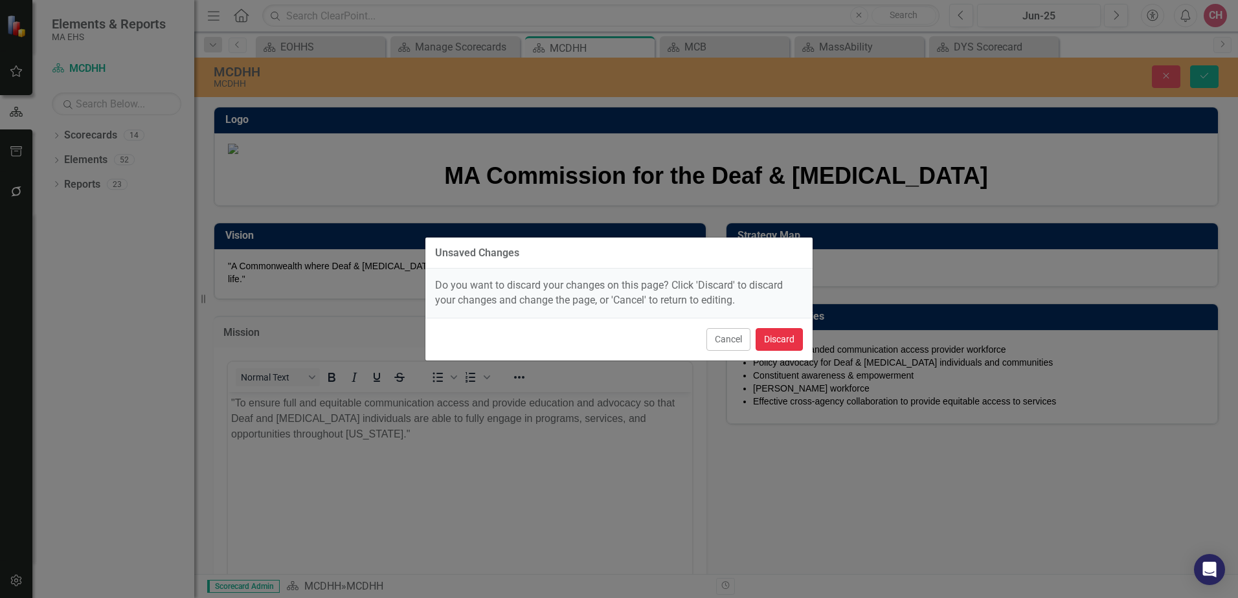
click at [781, 340] on button "Discard" at bounding box center [778, 339] width 47 height 23
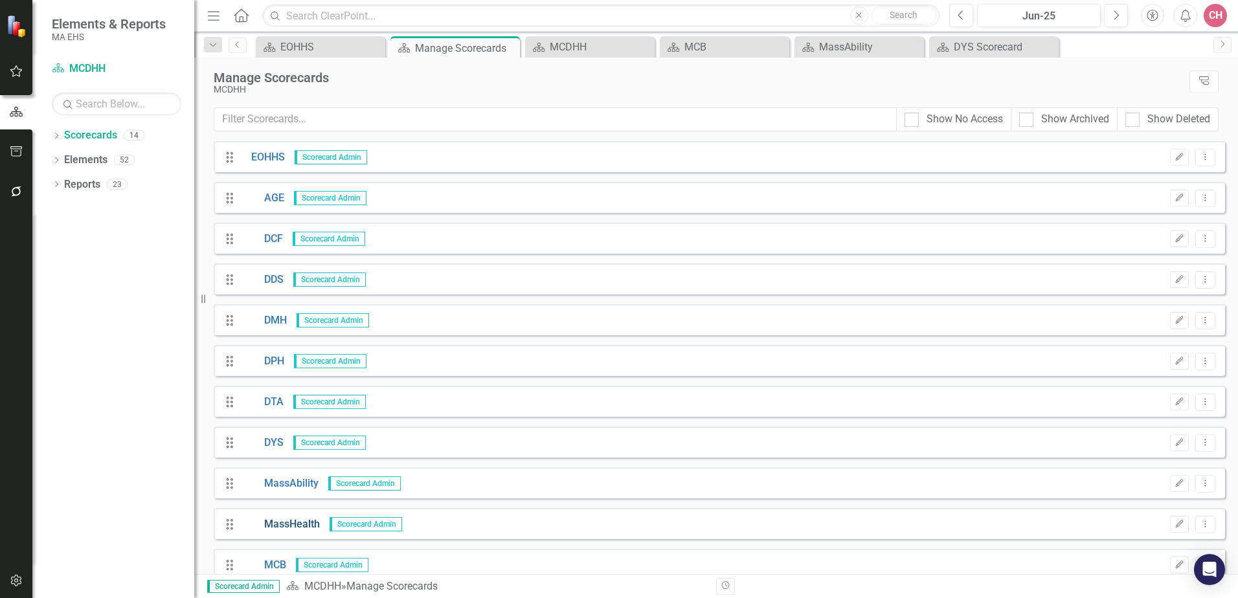
click at [291, 522] on link "MassHealth" at bounding box center [280, 524] width 78 height 15
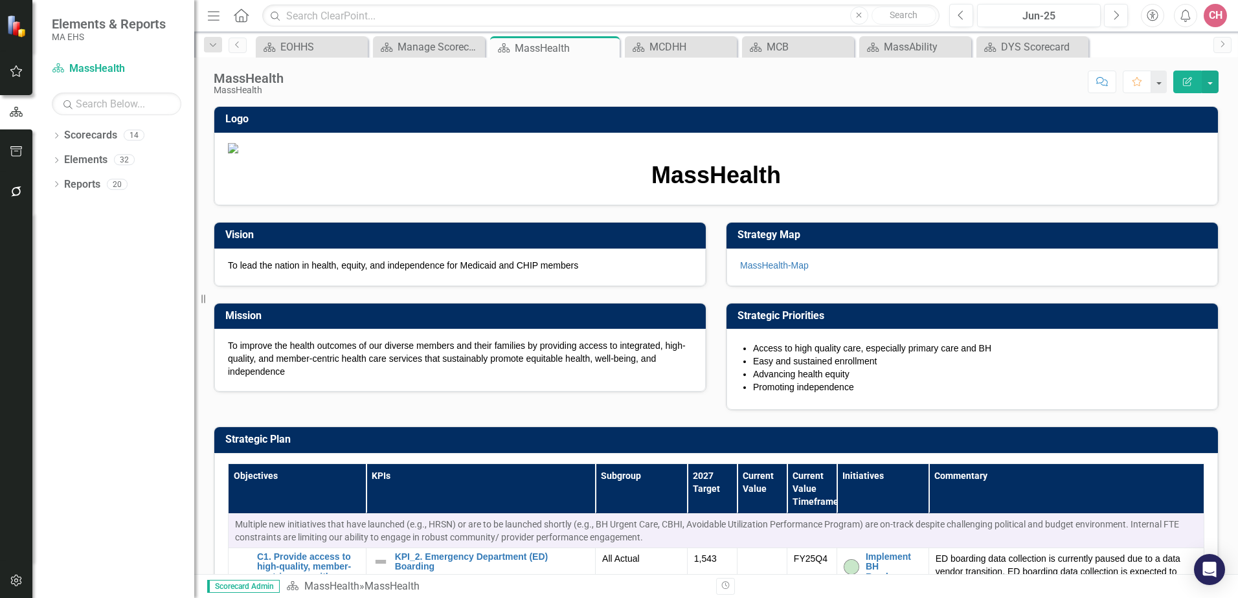
click at [280, 378] on p "To improve the health outcomes of our diverse members and their families by pro…" at bounding box center [460, 358] width 464 height 39
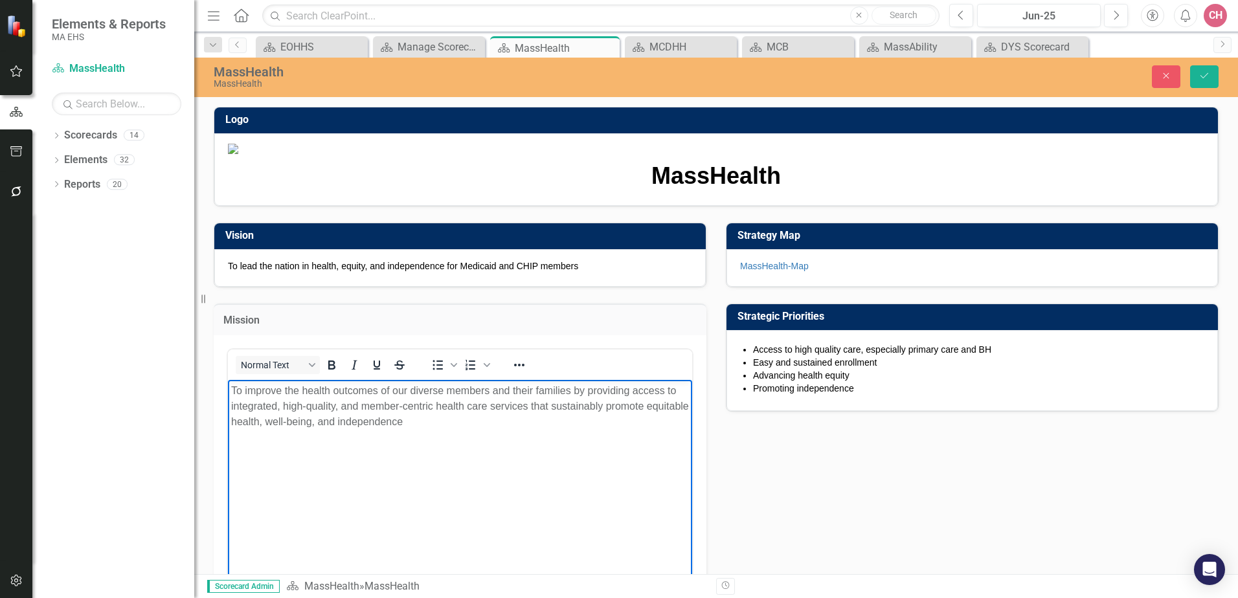
click at [369, 401] on p "To improve the health outcomes of our diverse members and their families by pro…" at bounding box center [460, 406] width 458 height 47
